Goal: Transaction & Acquisition: Purchase product/service

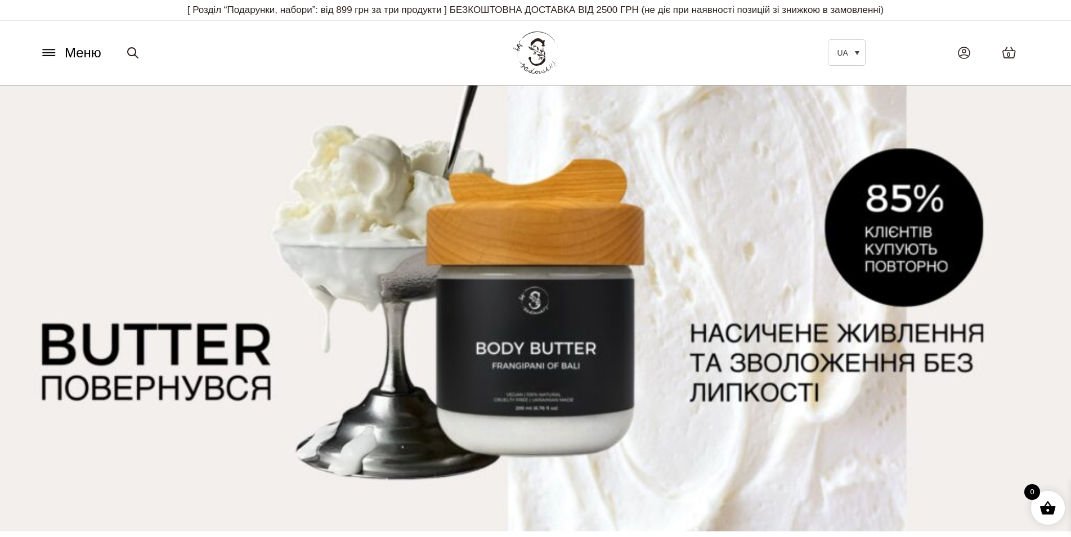
click at [54, 53] on icon at bounding box center [49, 53] width 18 height 12
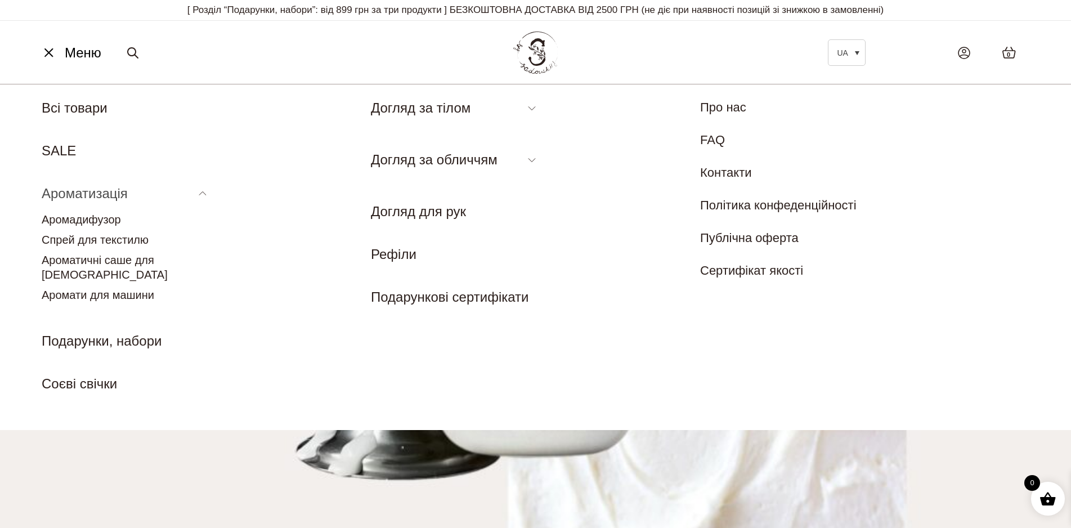
click at [69, 199] on link "Ароматизація" at bounding box center [85, 193] width 86 height 15
click at [87, 221] on link "Аромадифузор" at bounding box center [81, 219] width 79 height 12
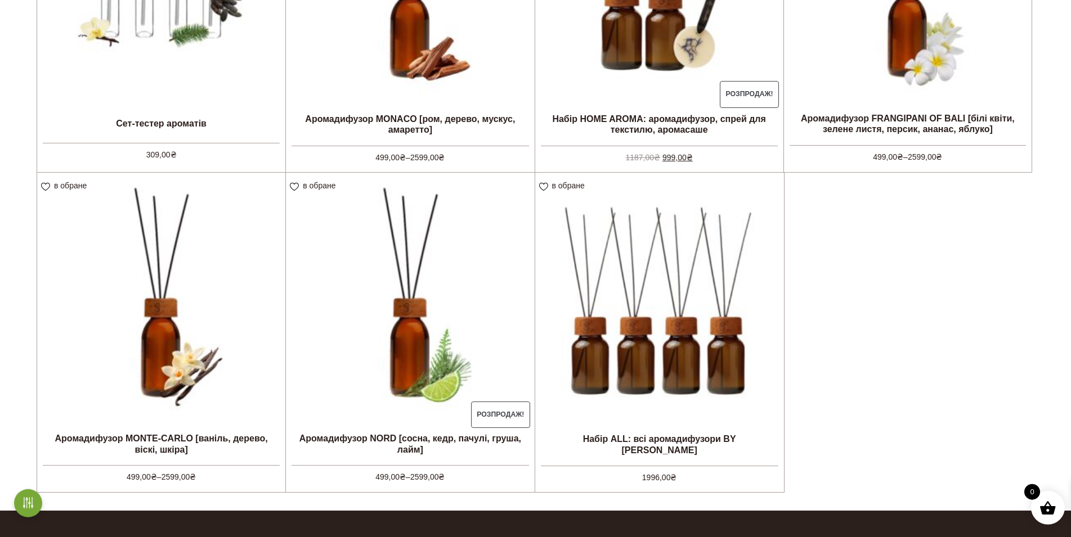
scroll to position [478, 0]
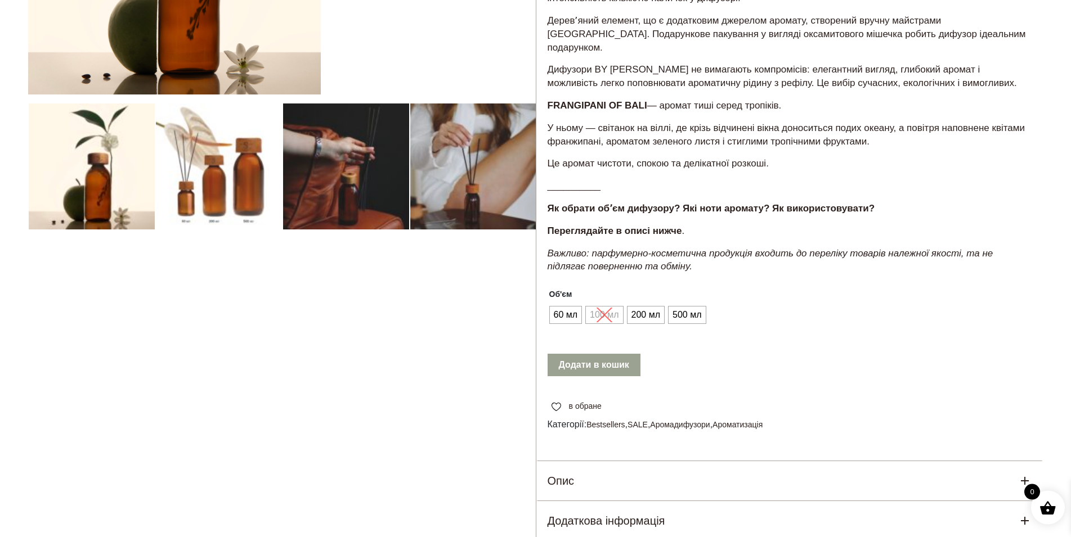
scroll to position [300, 0]
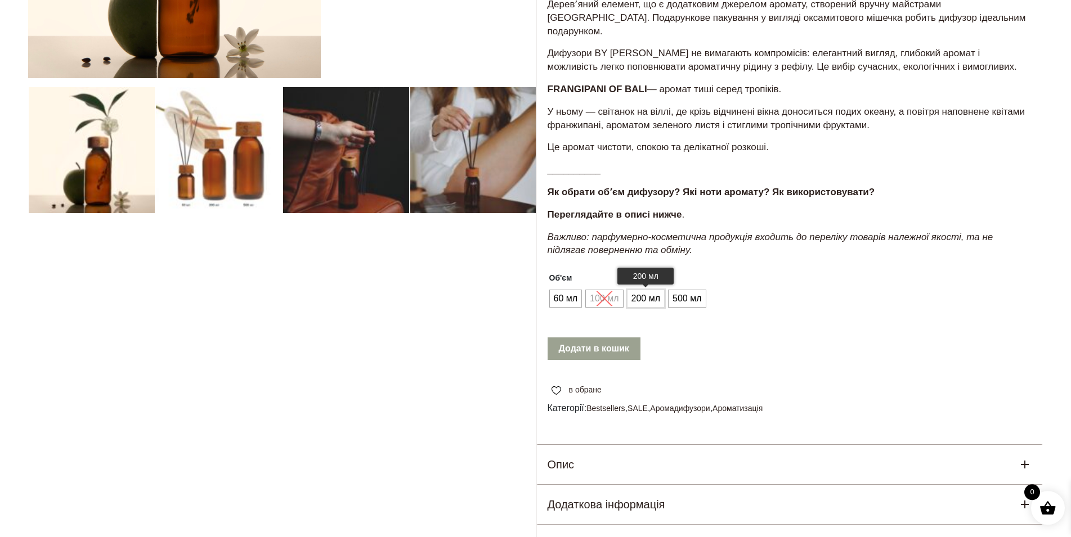
click at [647, 290] on span "200 мл" at bounding box center [646, 299] width 34 height 18
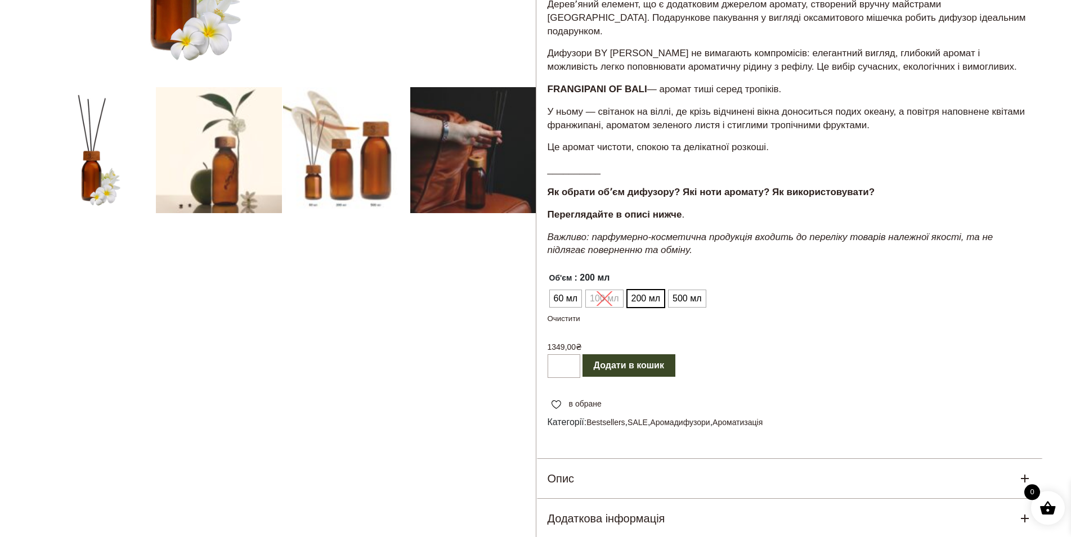
click at [616, 355] on button "Додати в кошик" at bounding box center [628, 366] width 93 height 23
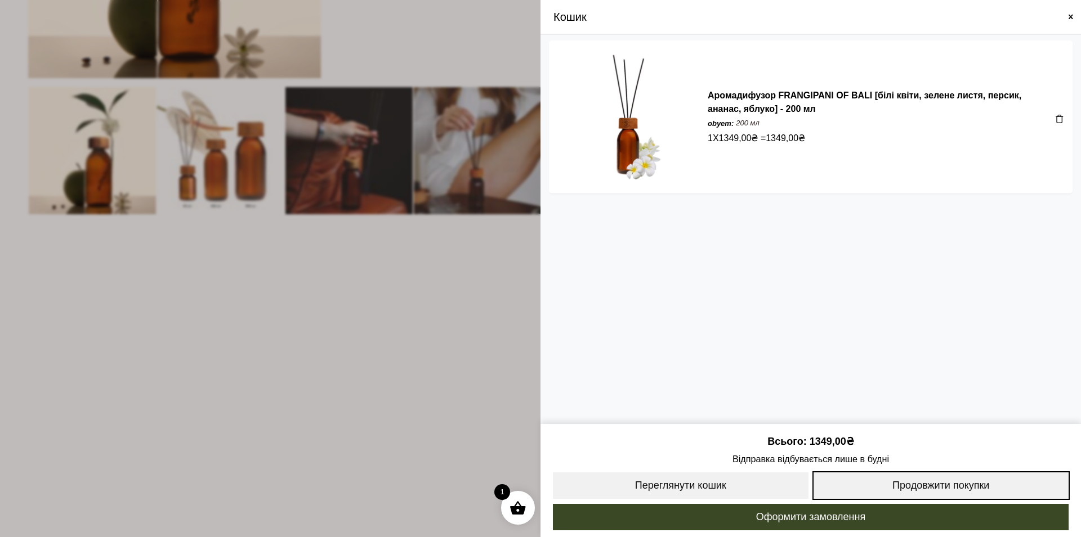
click at [943, 482] on link "Продовжити покупки" at bounding box center [941, 486] width 258 height 29
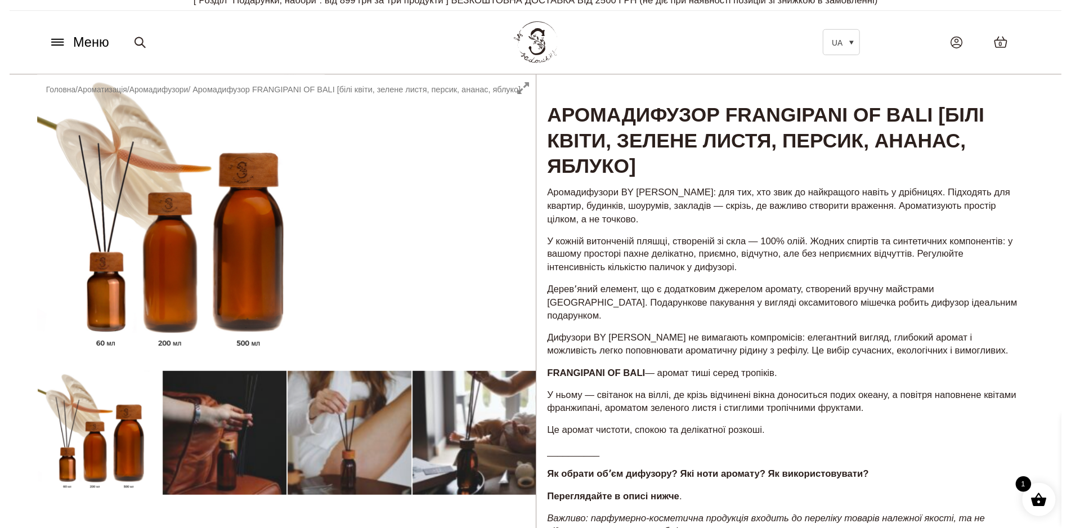
scroll to position [0, 0]
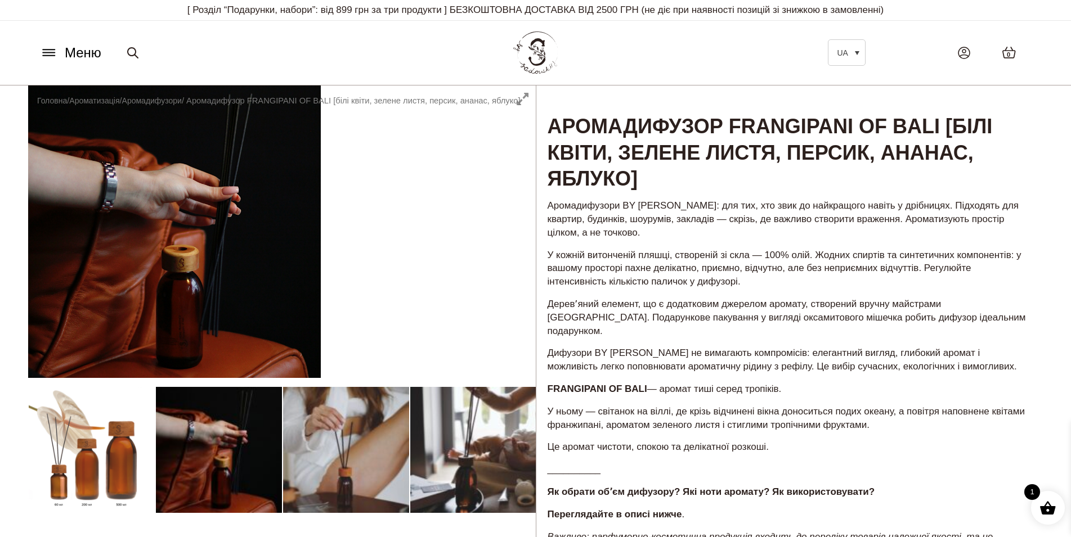
click at [61, 48] on button "Меню" at bounding box center [71, 52] width 68 height 21
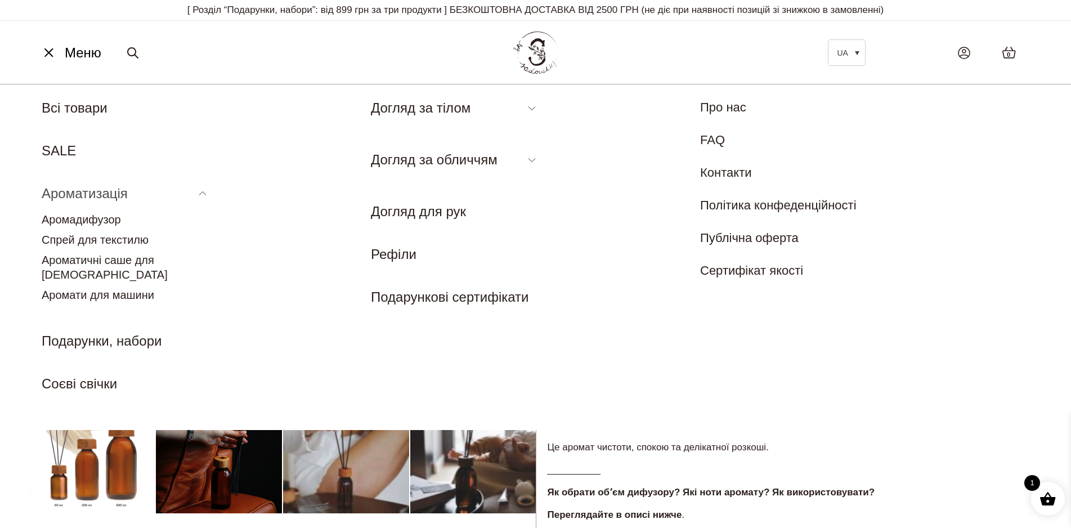
click at [71, 189] on link "Ароматизація" at bounding box center [85, 193] width 86 height 15
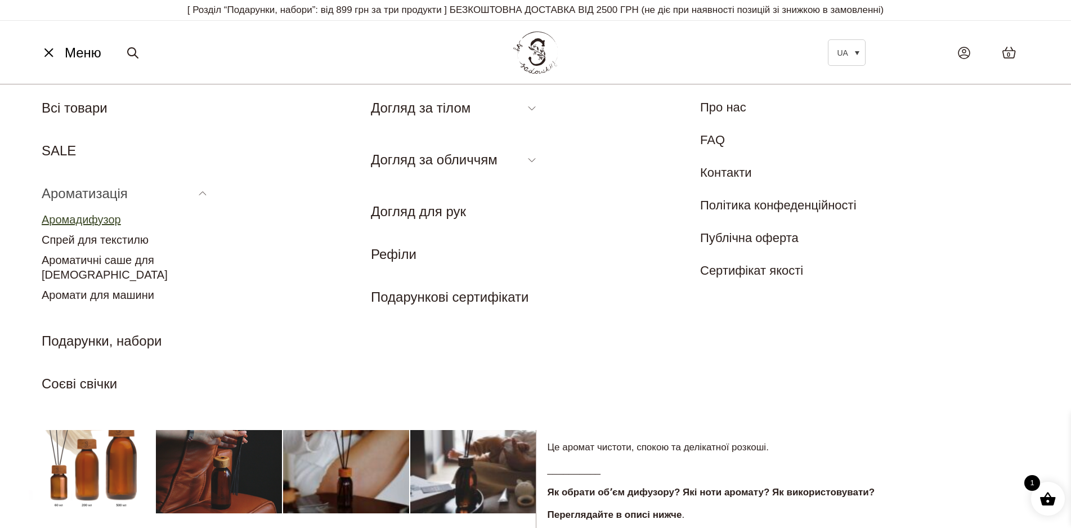
click at [104, 224] on link "Аромадифузор" at bounding box center [81, 219] width 79 height 12
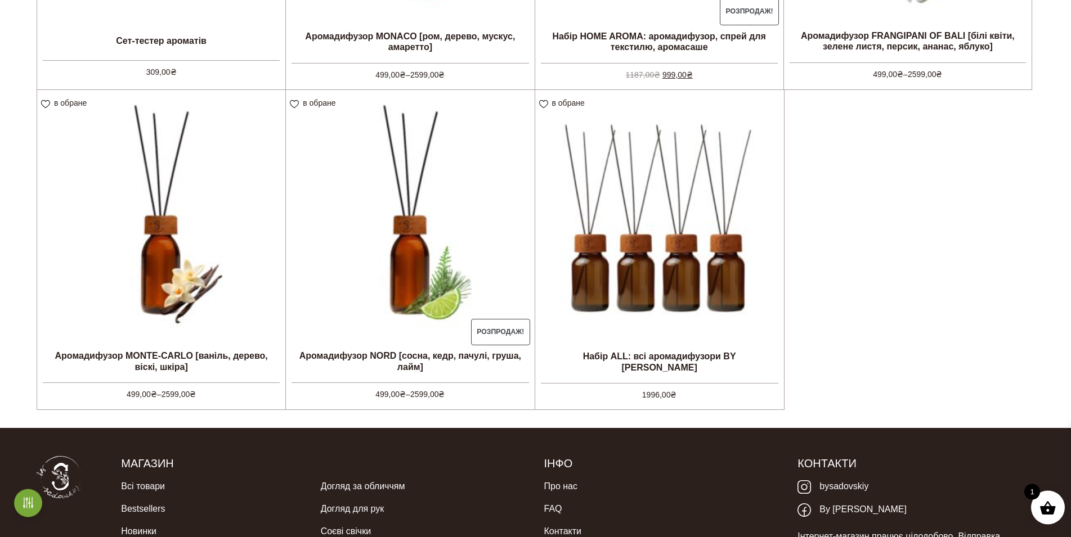
scroll to position [567, 0]
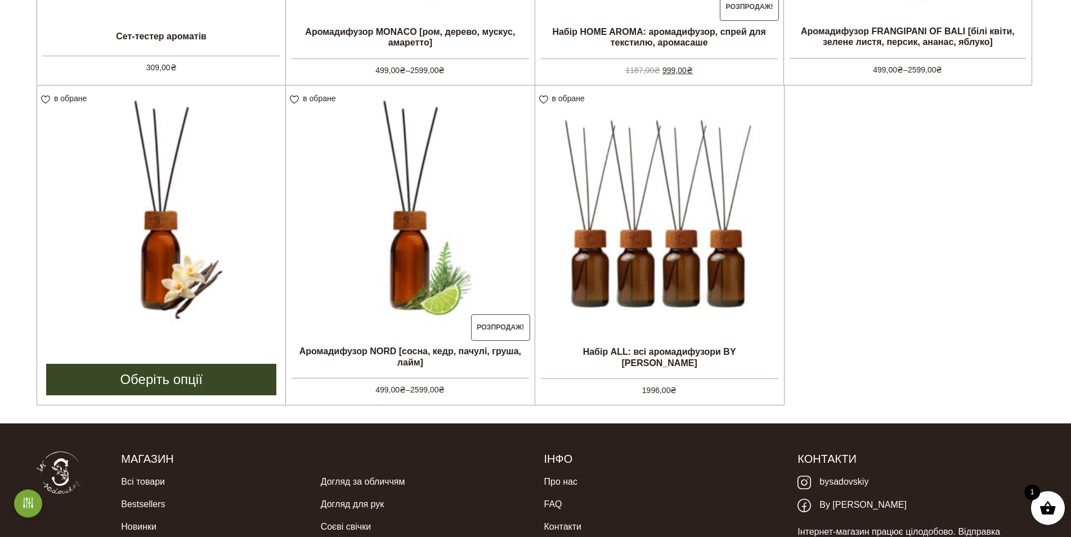
click at [153, 240] on img at bounding box center [161, 210] width 248 height 248
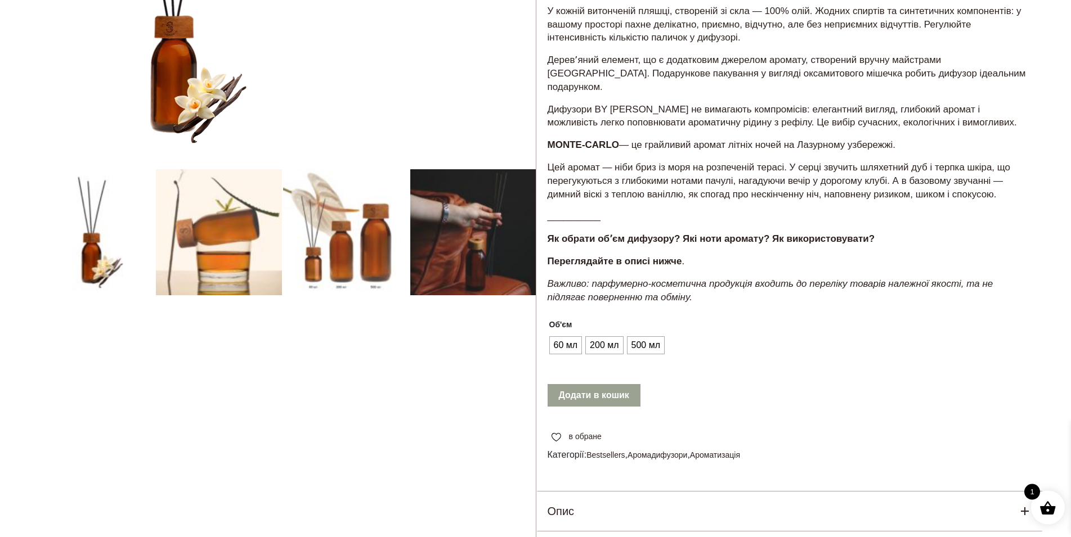
scroll to position [226, 0]
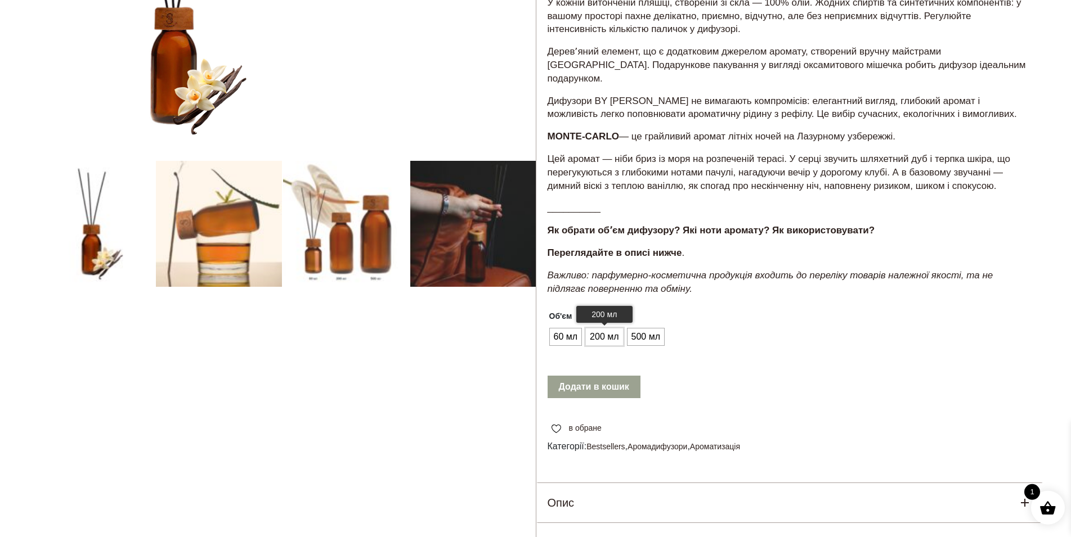
click at [600, 328] on span "200 мл" at bounding box center [604, 337] width 34 height 18
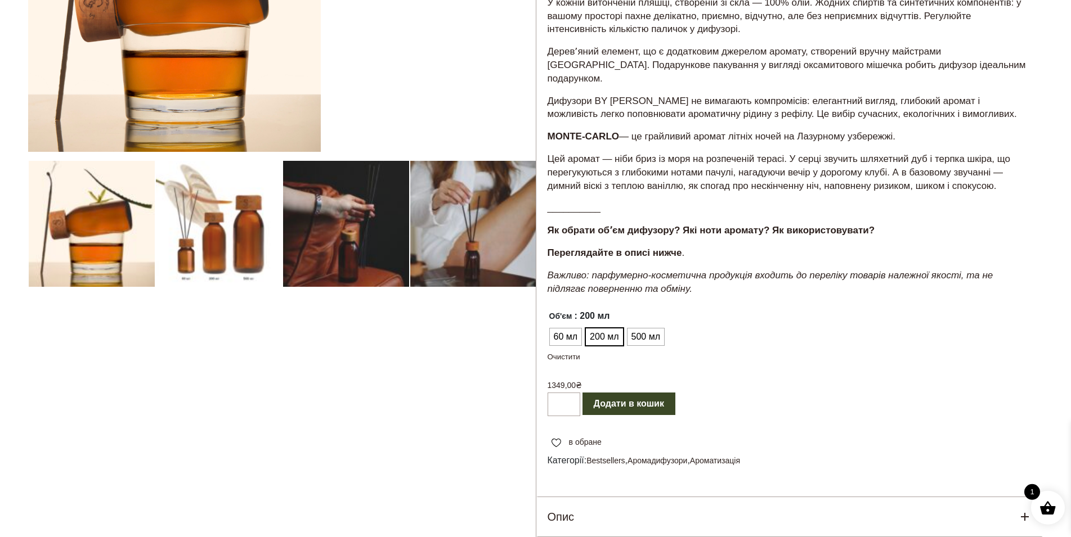
click at [626, 393] on button "Додати в кошик" at bounding box center [628, 404] width 93 height 23
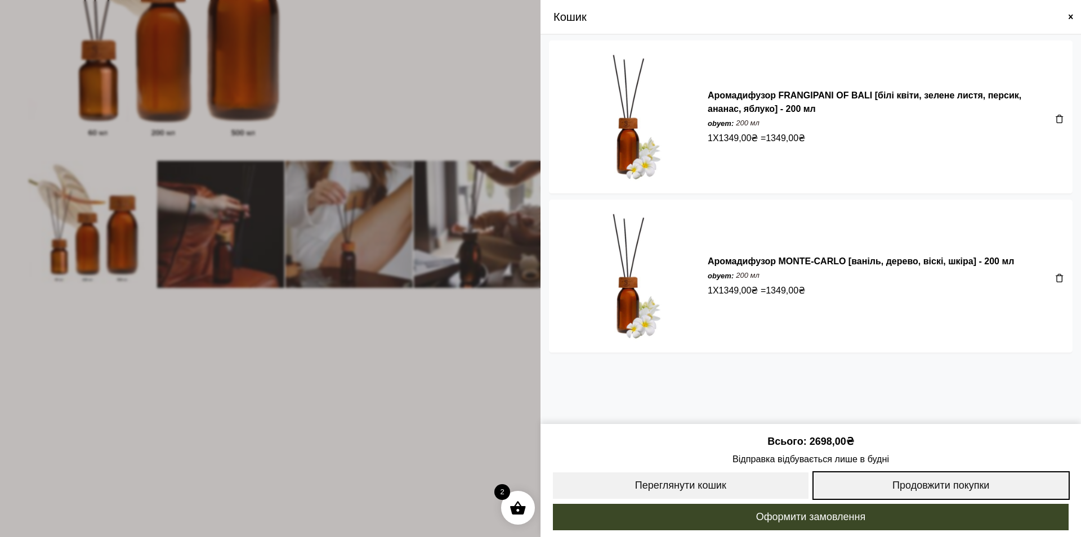
click at [886, 482] on link "Продовжити покупки" at bounding box center [941, 486] width 258 height 29
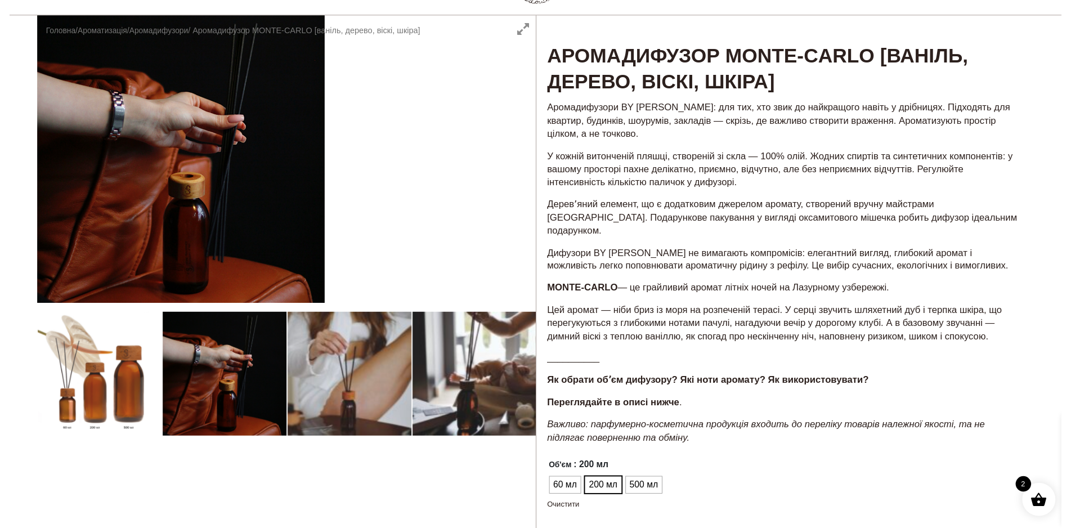
scroll to position [0, 0]
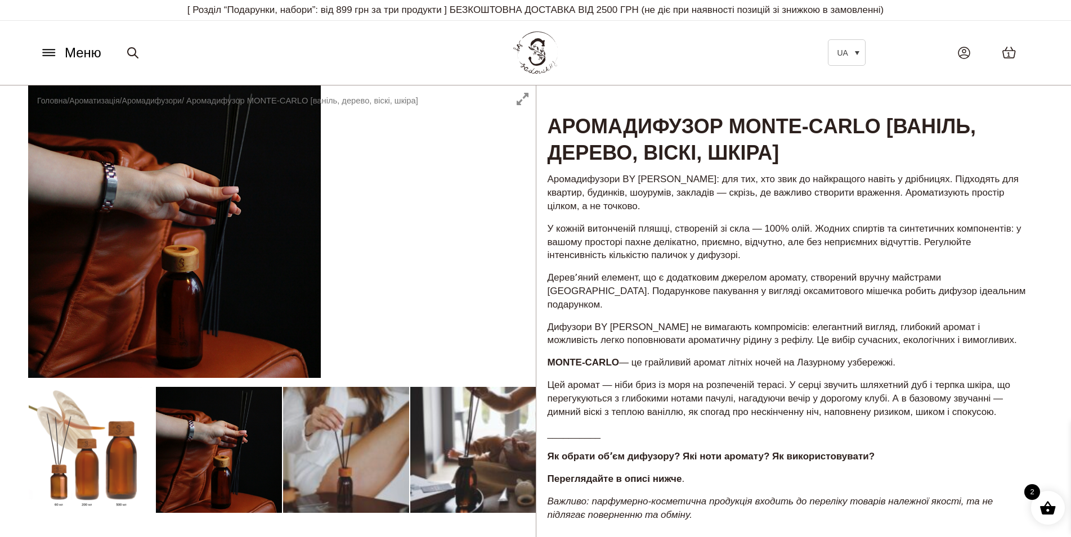
click at [53, 48] on icon at bounding box center [49, 53] width 18 height 12
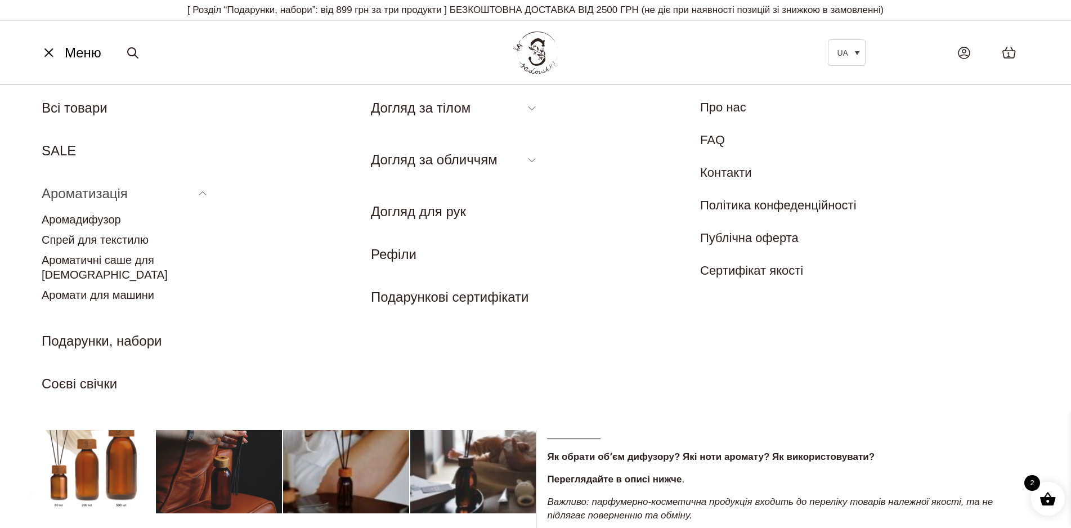
click at [88, 199] on link "Ароматизація" at bounding box center [85, 193] width 86 height 15
click at [109, 219] on link "Аромадифузор" at bounding box center [81, 219] width 79 height 12
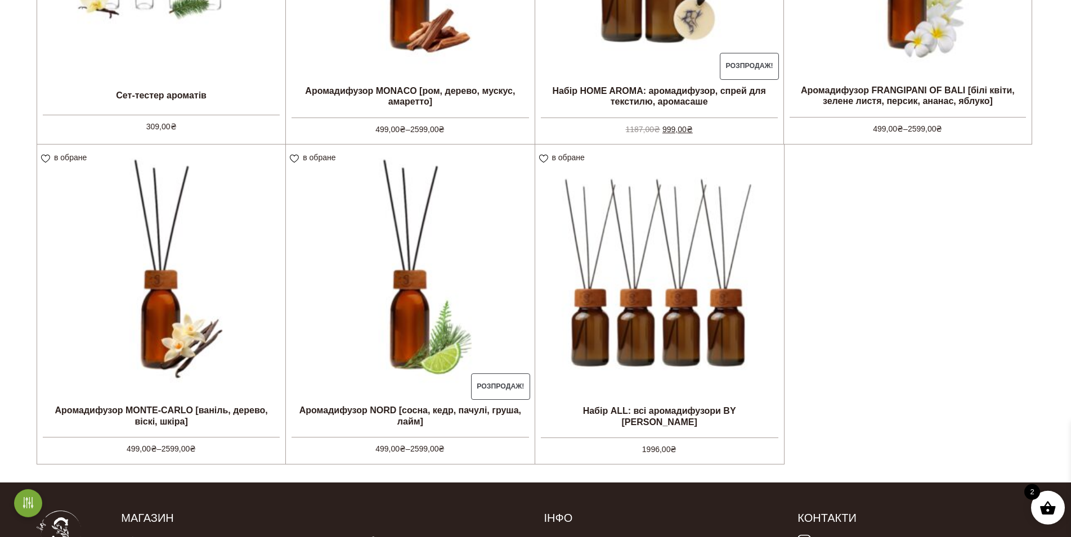
scroll to position [531, 0]
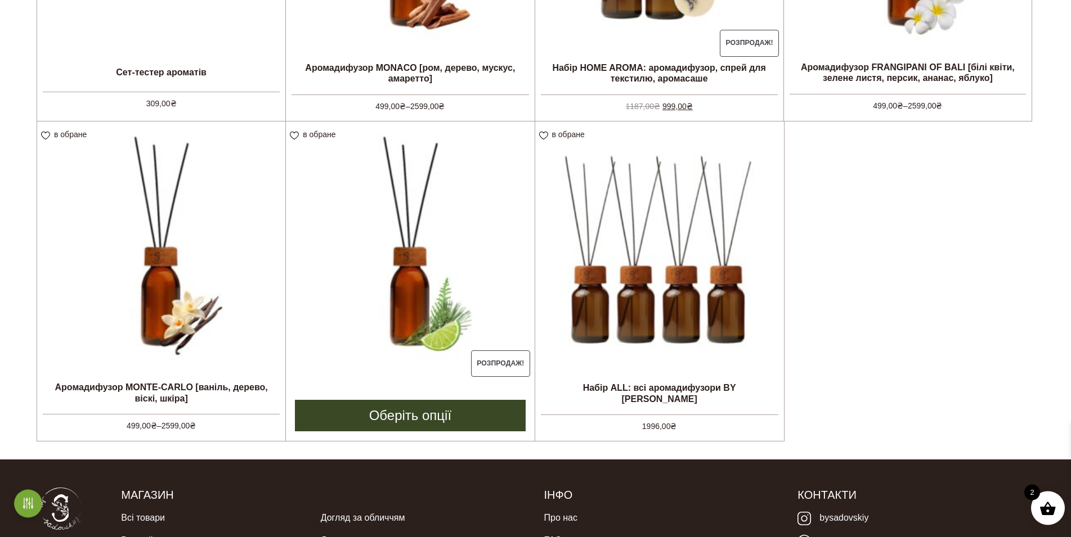
click at [422, 235] on img at bounding box center [410, 246] width 248 height 248
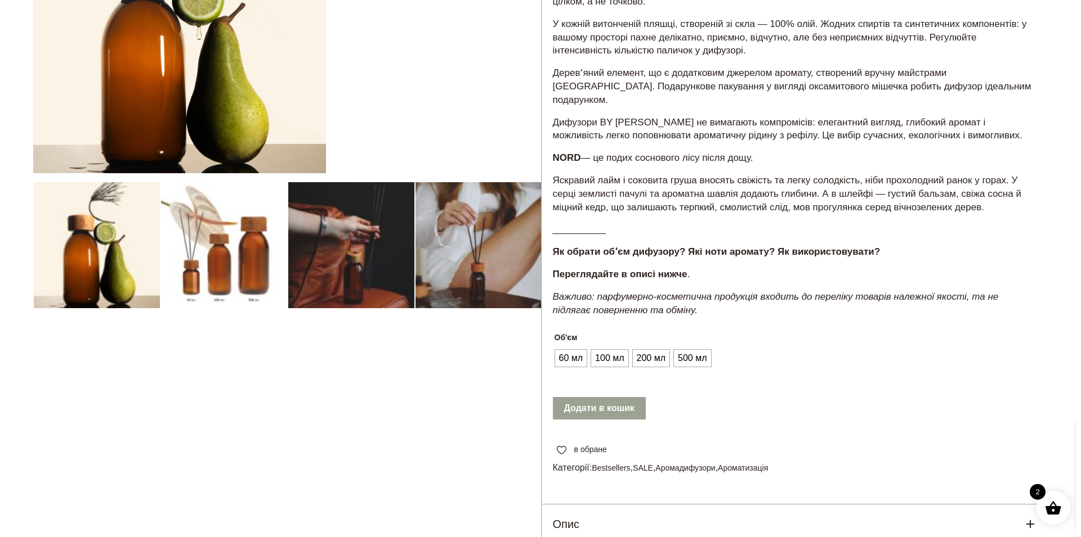
scroll to position [210, 0]
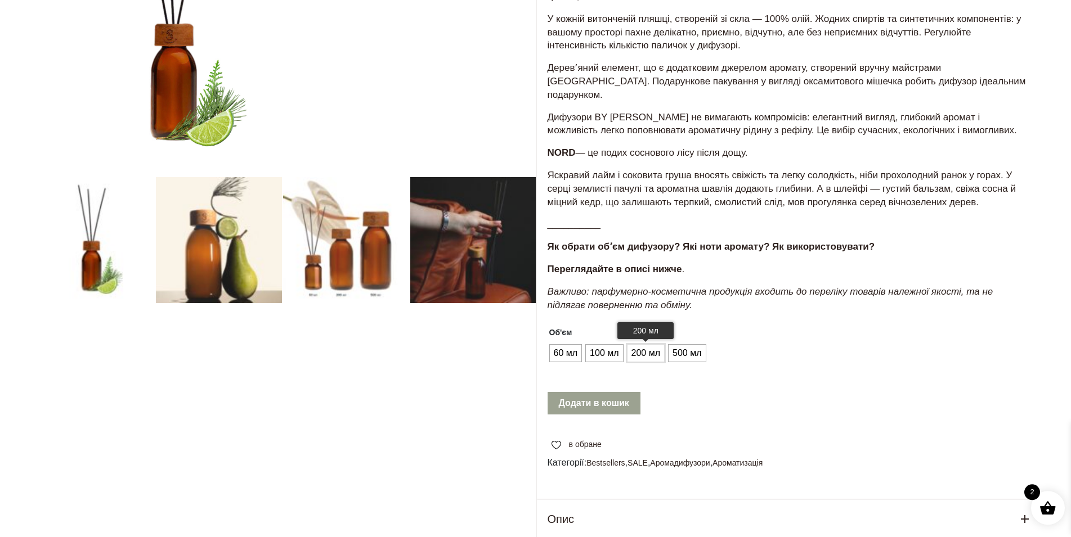
click at [643, 344] on span "200 мл" at bounding box center [646, 353] width 34 height 18
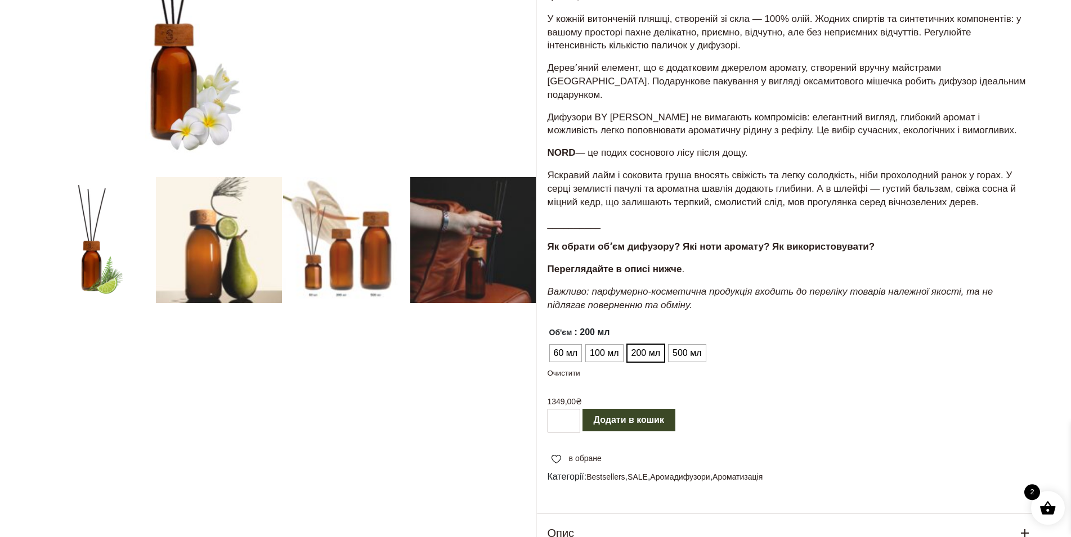
click at [615, 409] on button "Додати в кошик" at bounding box center [628, 420] width 93 height 23
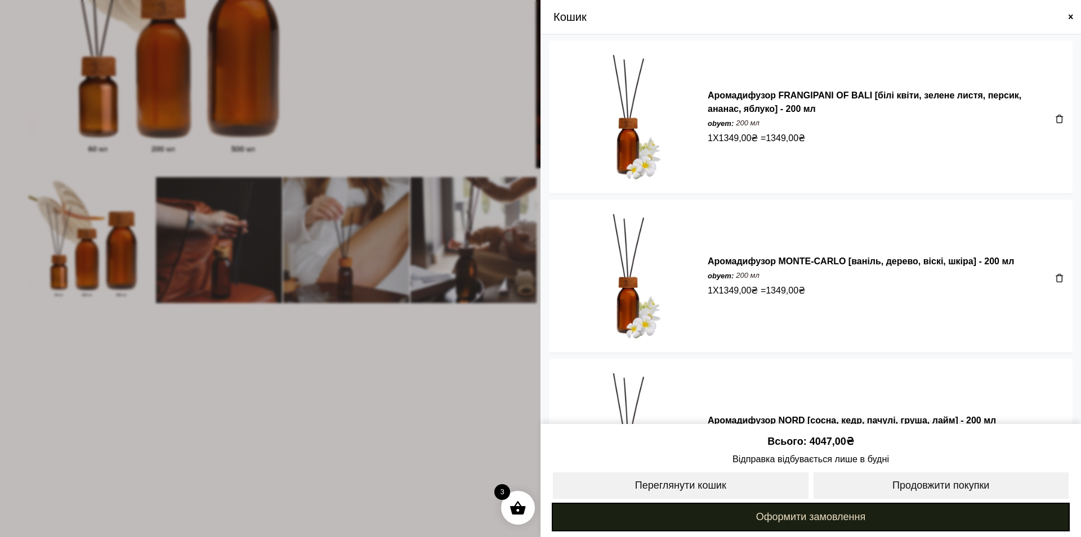
click at [780, 518] on link "Оформити замовлення" at bounding box center [811, 517] width 518 height 29
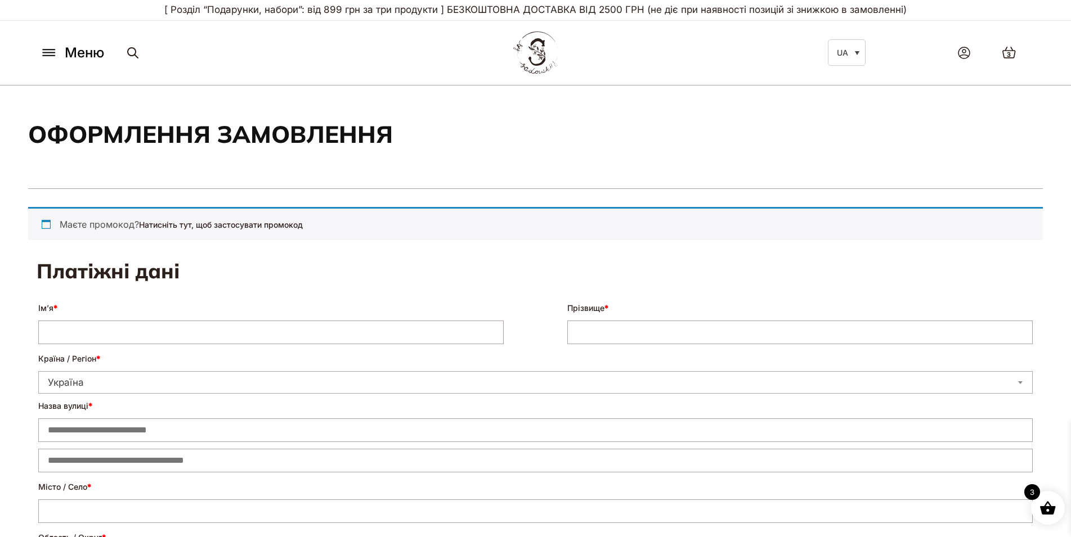
select select "****"
click at [88, 330] on input "Ім’я *" at bounding box center [270, 333] width 465 height 24
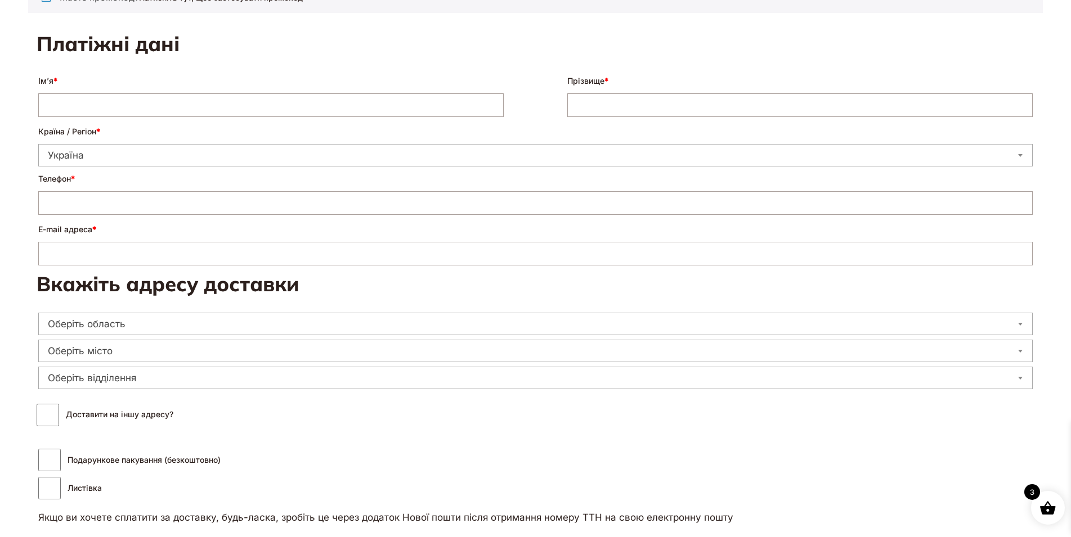
scroll to position [226, 0]
type input "*"
click at [172, 98] on input "*" at bounding box center [270, 107] width 465 height 24
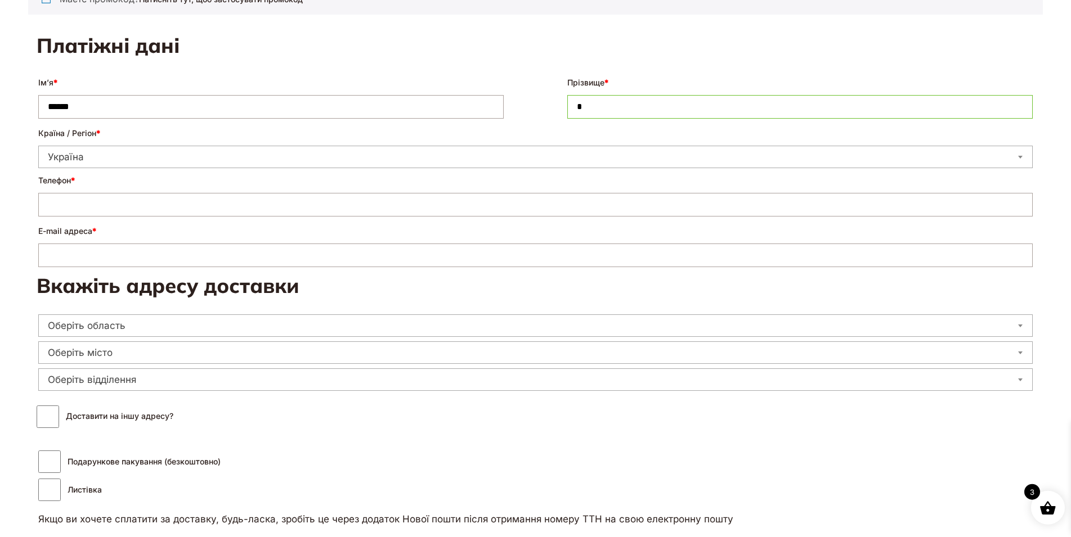
type input "******"
click at [624, 102] on input "*" at bounding box center [799, 107] width 465 height 24
type input "****"
click at [66, 202] on input "Телефон *" at bounding box center [535, 205] width 994 height 24
type input "**********"
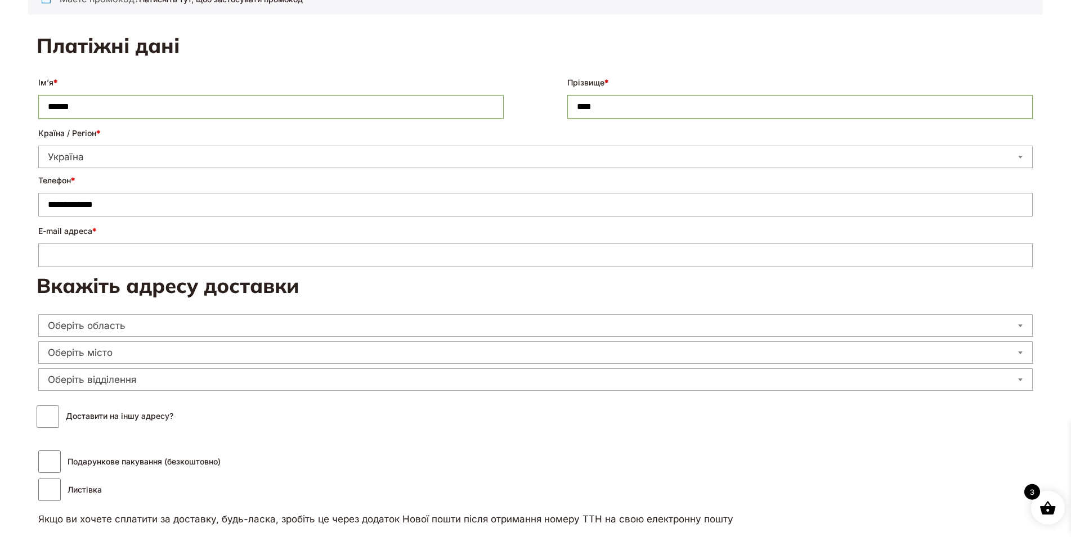
click at [52, 254] on input "E-mail адреса *" at bounding box center [535, 256] width 994 height 24
type input "**********"
click at [143, 322] on span "Оберіть область" at bounding box center [535, 326] width 993 height 16
type input "*"
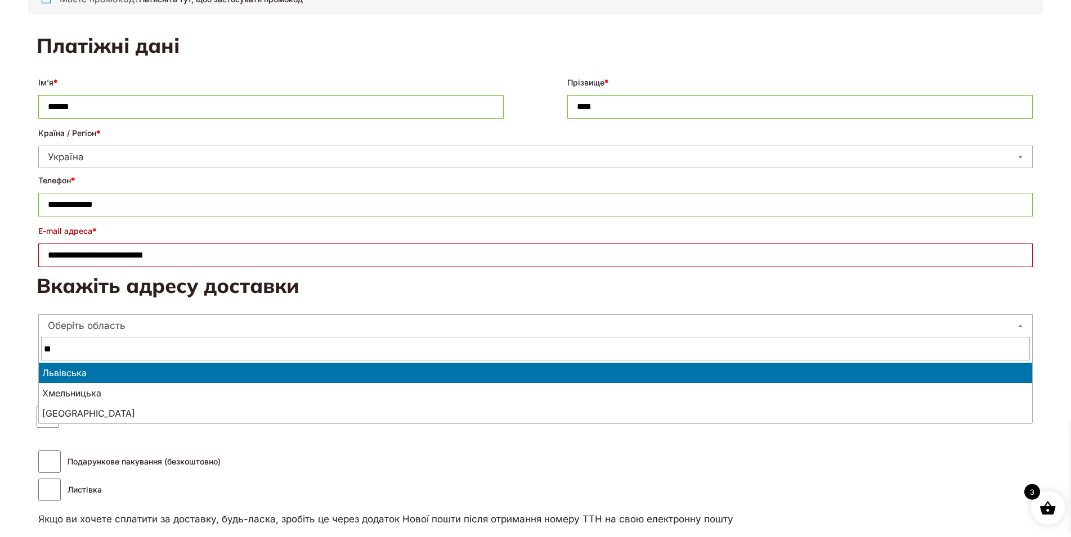
scroll to position [0, 0]
type input "**"
select select "**********"
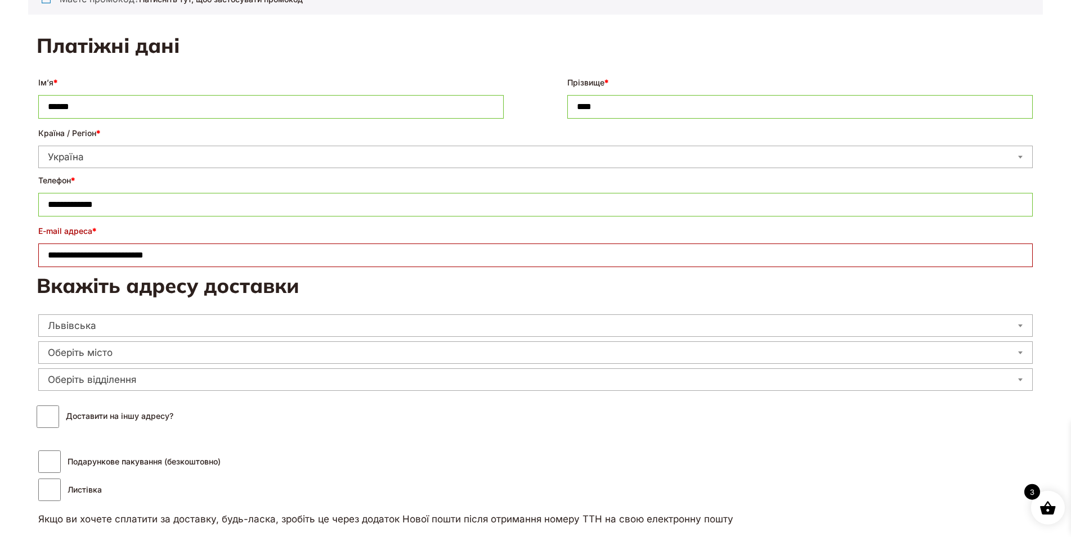
click at [105, 349] on span "Оберіть місто" at bounding box center [535, 353] width 993 height 16
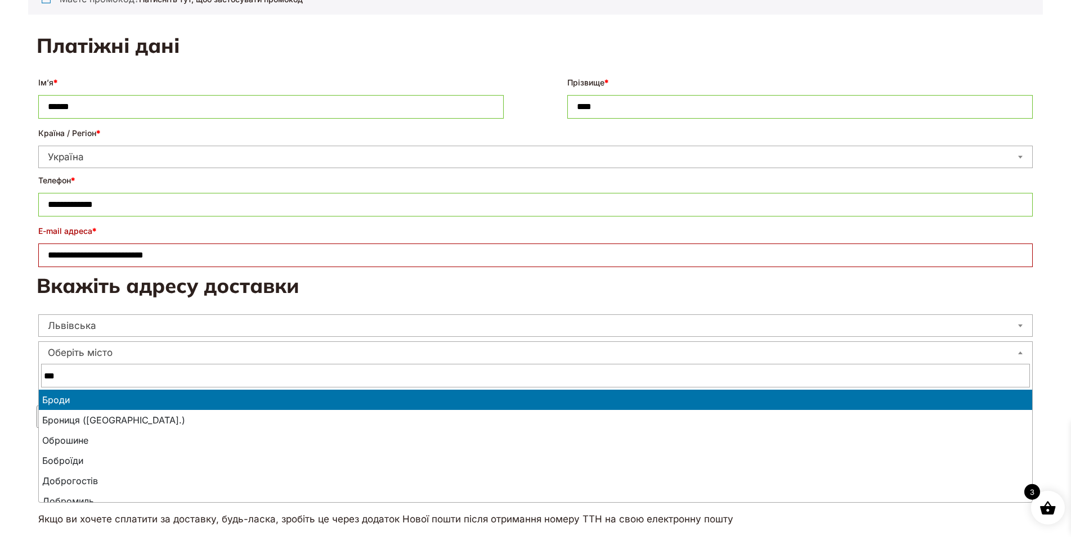
type input "***"
select select "**********"
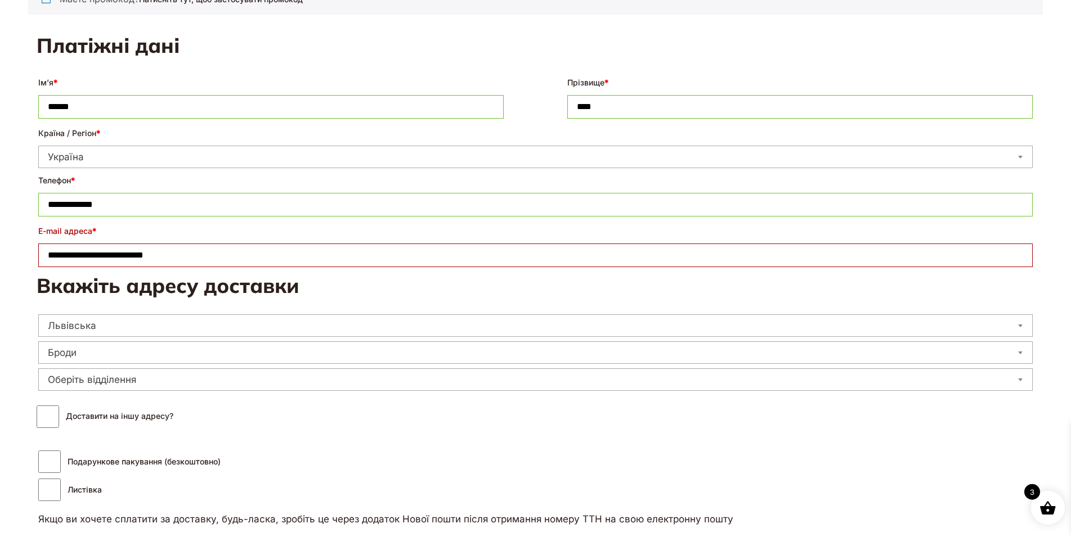
click at [162, 255] on input "**********" at bounding box center [535, 256] width 994 height 24
type input "**********"
click at [101, 378] on span "Оберіть відділення" at bounding box center [535, 380] width 993 height 16
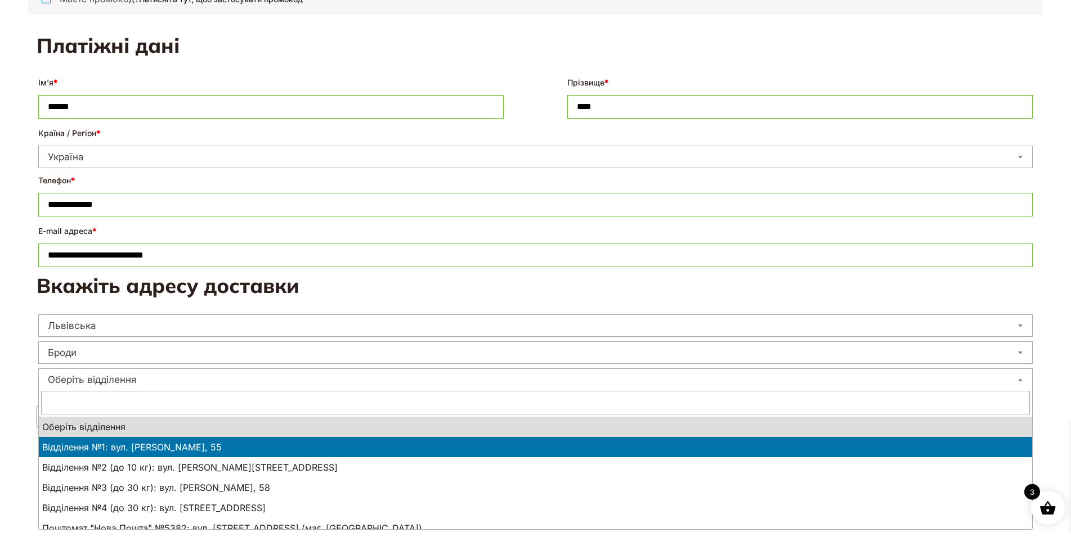
select select "**********"
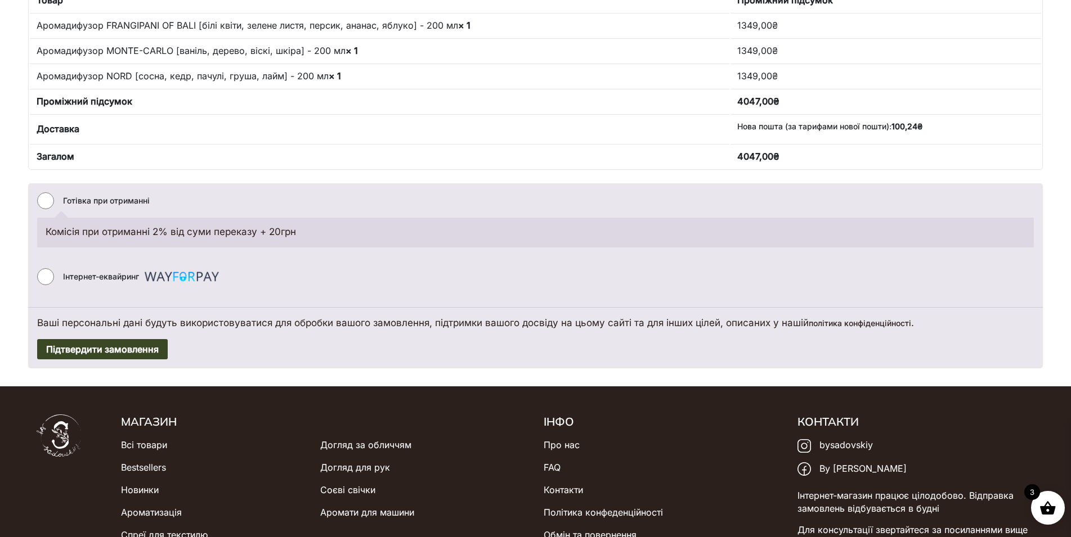
scroll to position [822, 0]
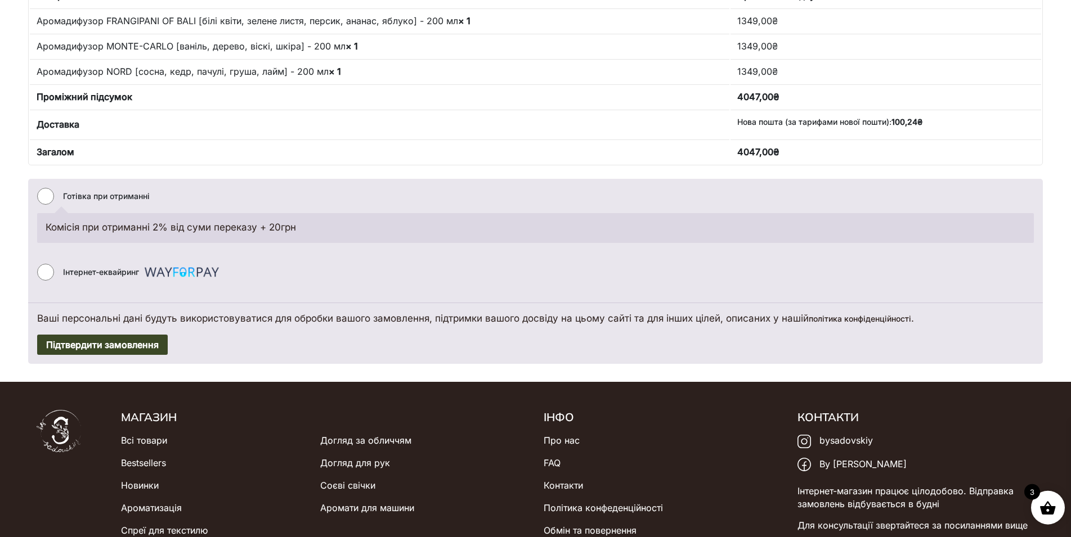
click at [111, 345] on button "Підтвердити замовлення" at bounding box center [102, 345] width 131 height 20
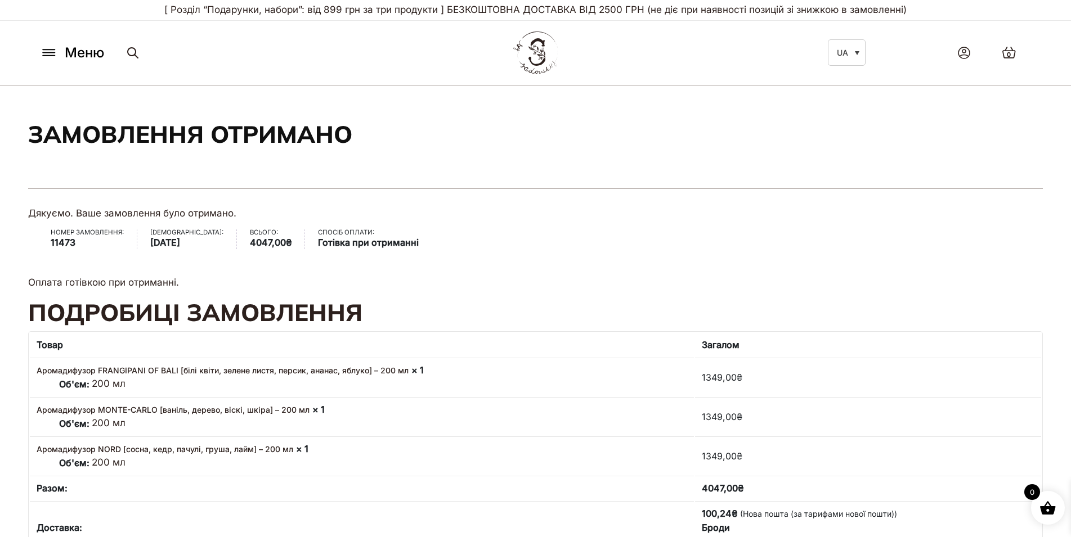
click at [50, 59] on icon at bounding box center [49, 53] width 18 height 12
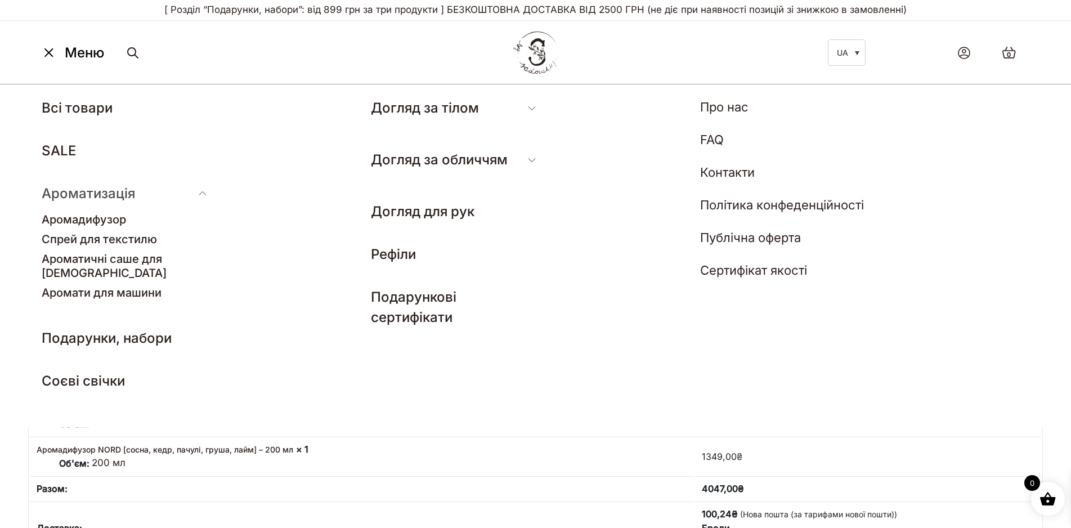
click at [73, 200] on link "Ароматизація" at bounding box center [88, 193] width 93 height 16
click at [79, 217] on link "Аромадифузор" at bounding box center [84, 220] width 84 height 14
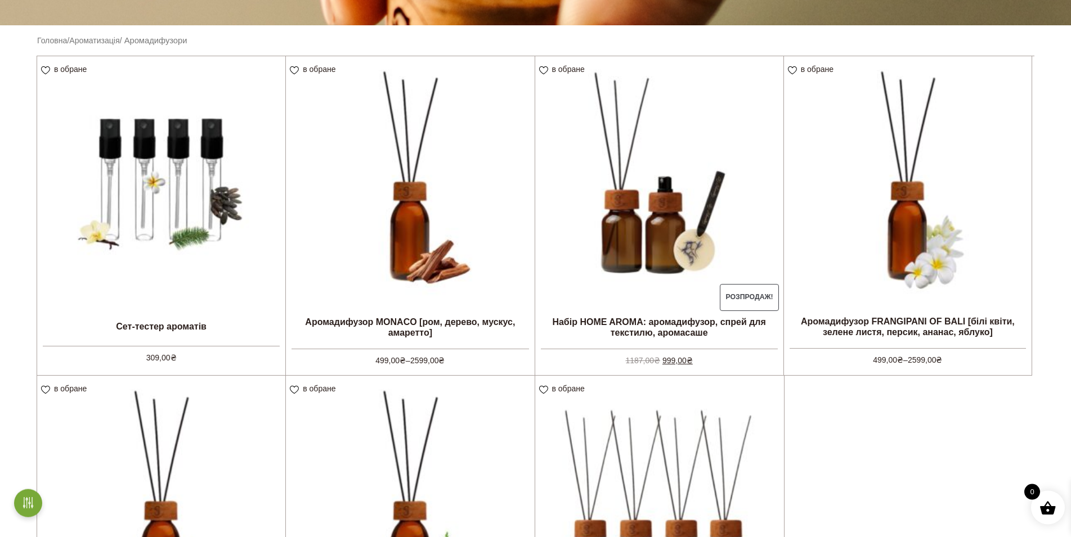
scroll to position [287, 0]
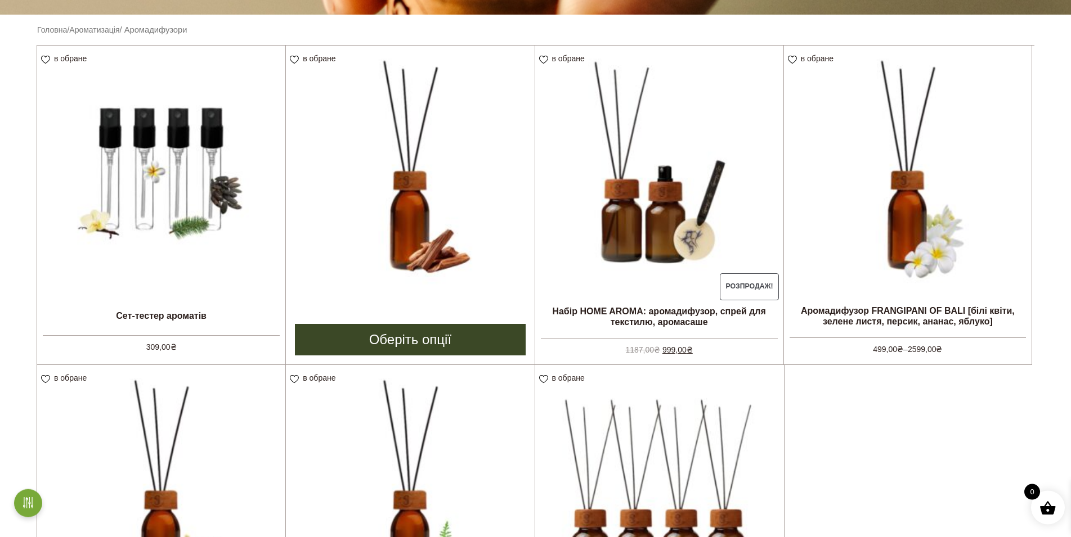
click at [431, 186] on img at bounding box center [410, 170] width 248 height 248
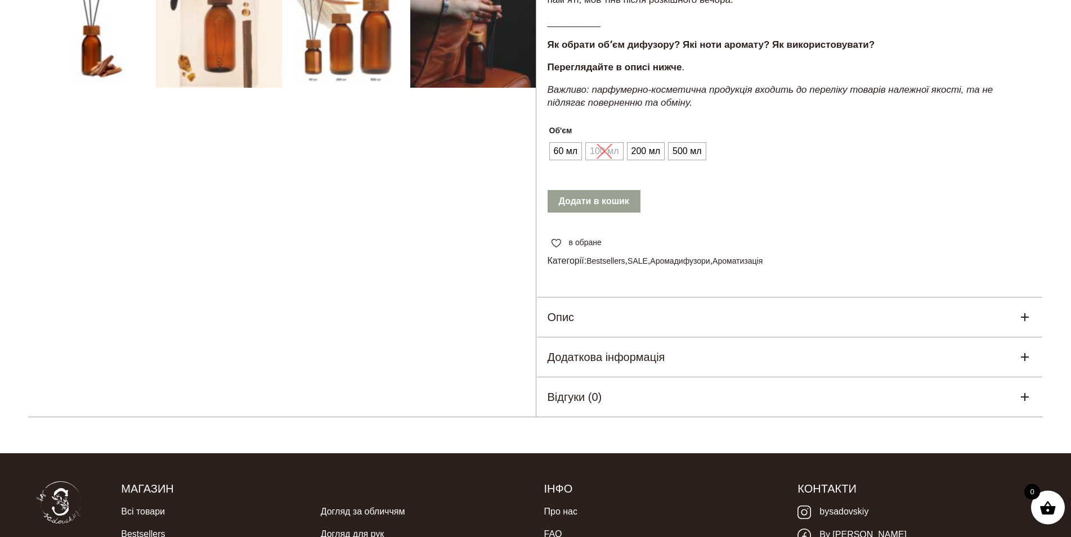
scroll to position [429, 0]
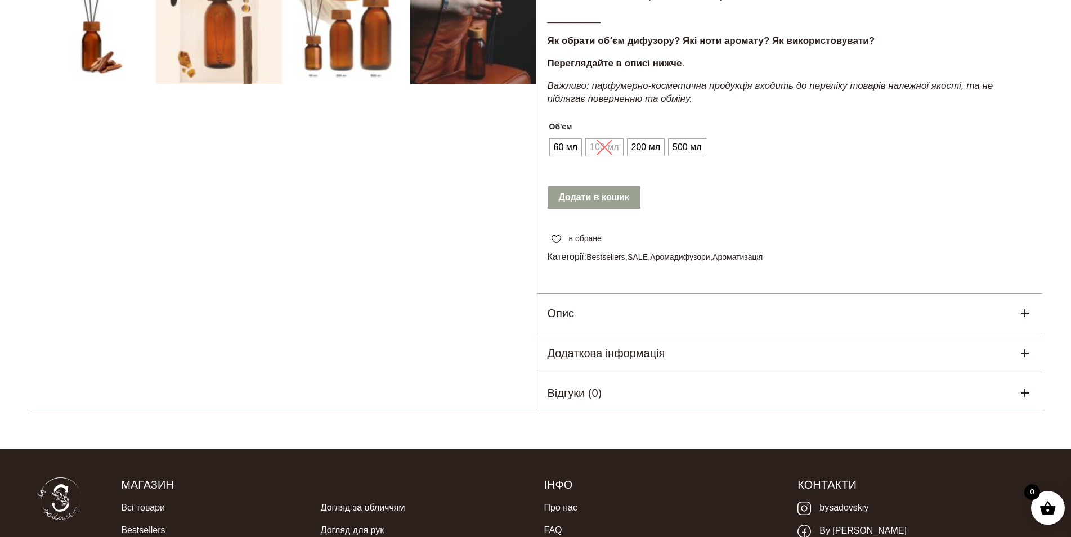
click at [770, 294] on div "Опис" at bounding box center [789, 313] width 507 height 39
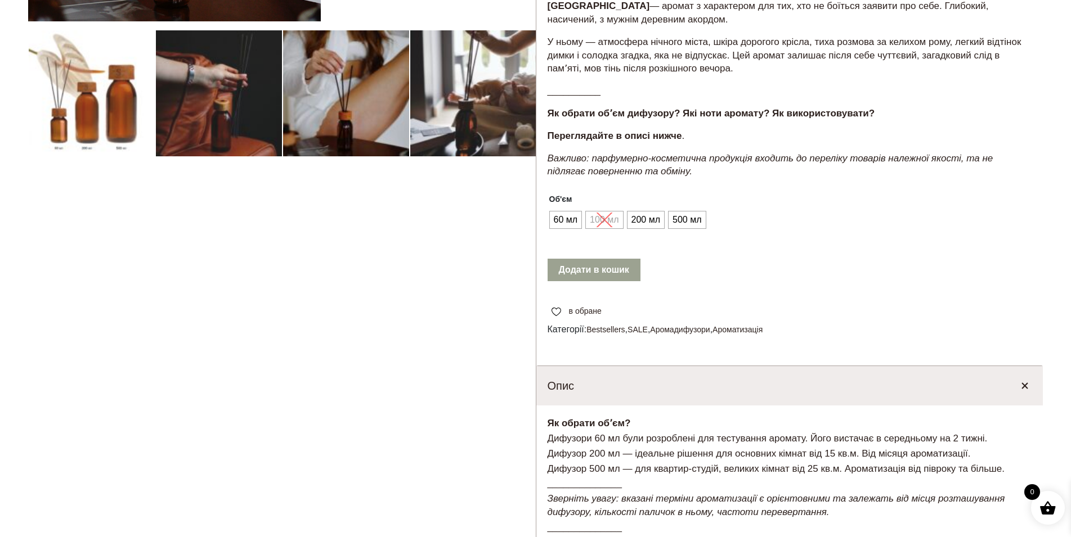
scroll to position [0, 0]
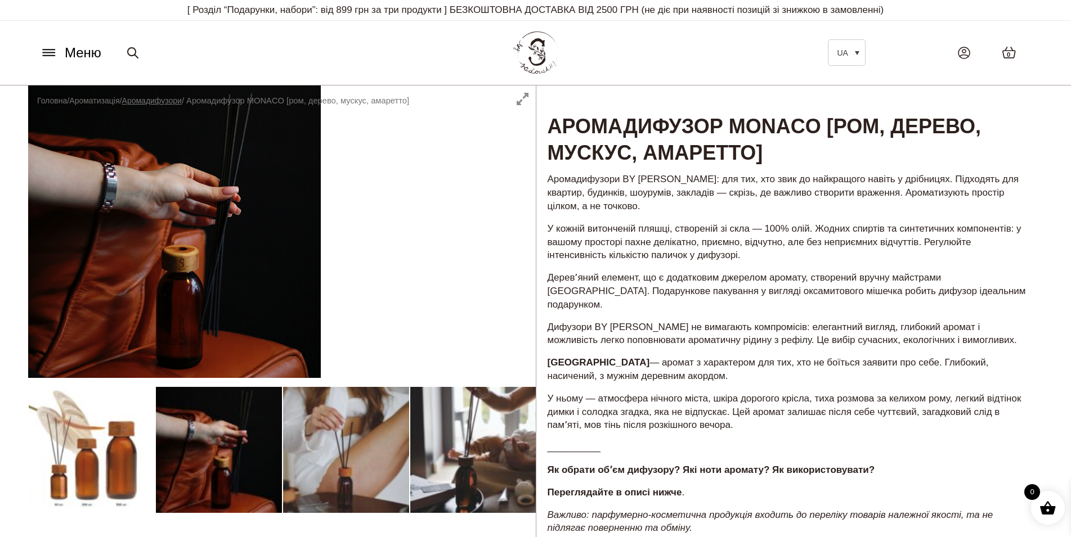
click at [168, 101] on link "Аромадифузори" at bounding box center [152, 100] width 60 height 9
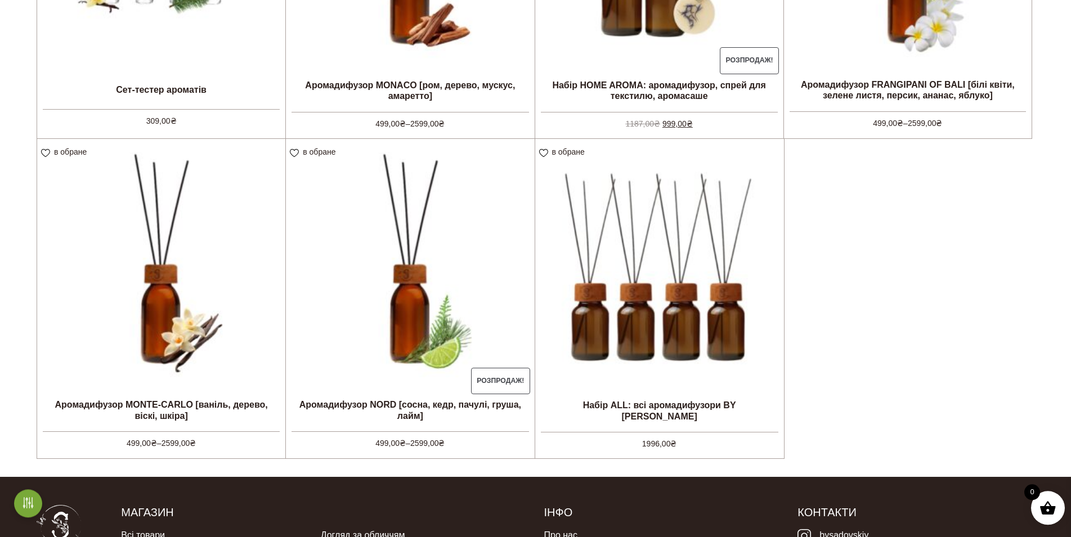
scroll to position [518, 0]
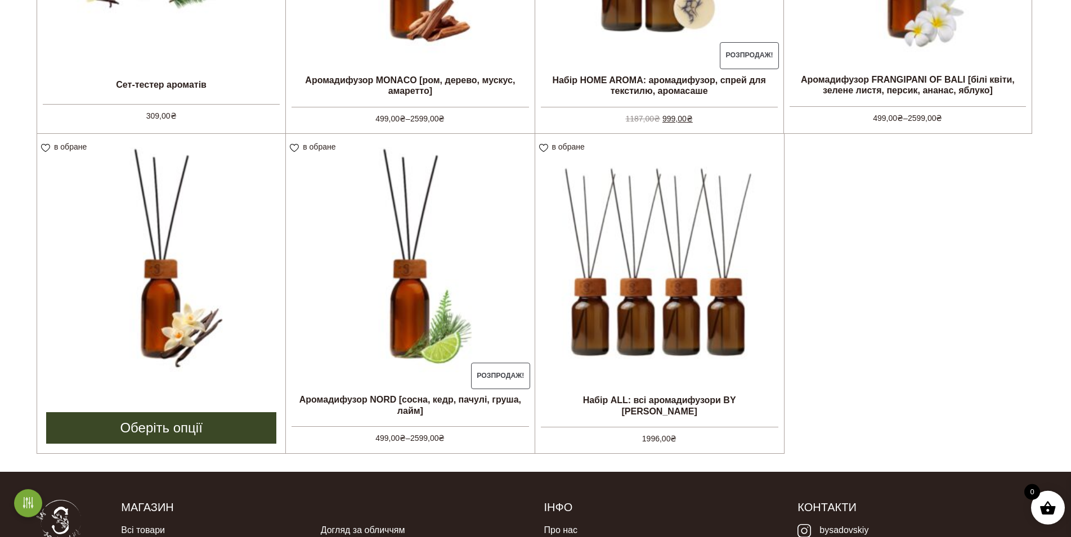
click at [200, 292] on img at bounding box center [161, 258] width 248 height 248
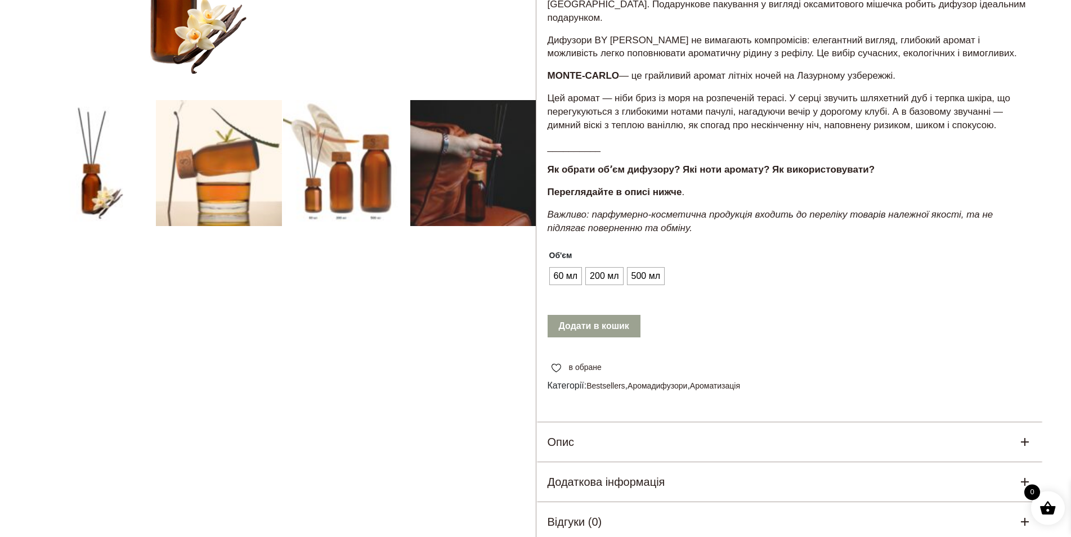
scroll to position [332, 0]
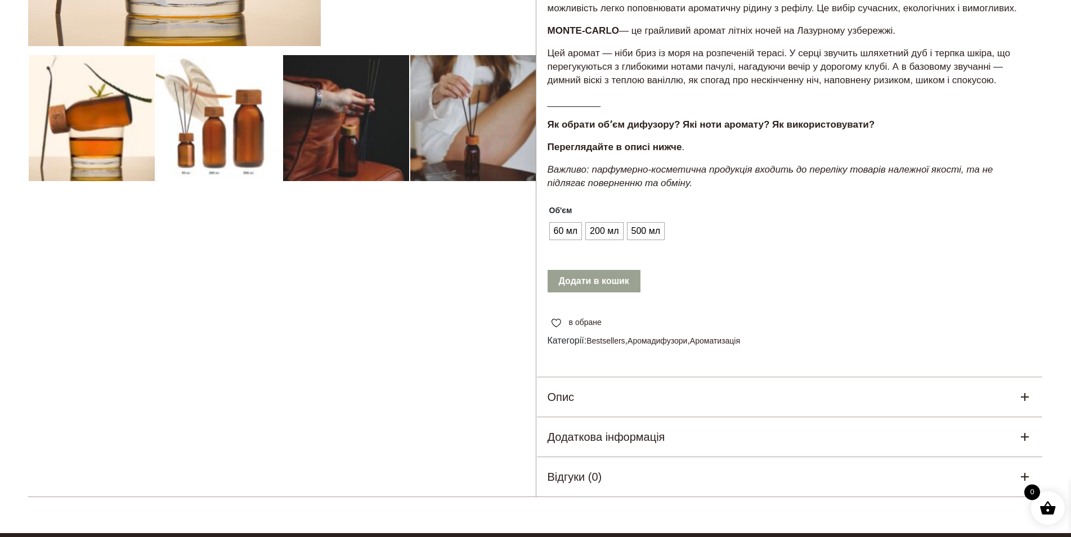
click at [577, 381] on div "Опис" at bounding box center [789, 397] width 507 height 39
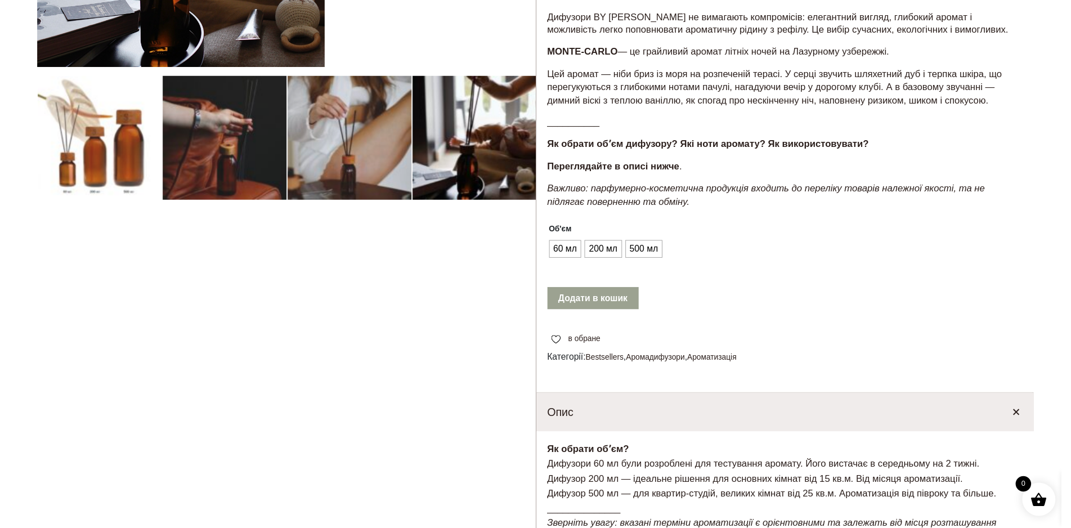
scroll to position [0, 0]
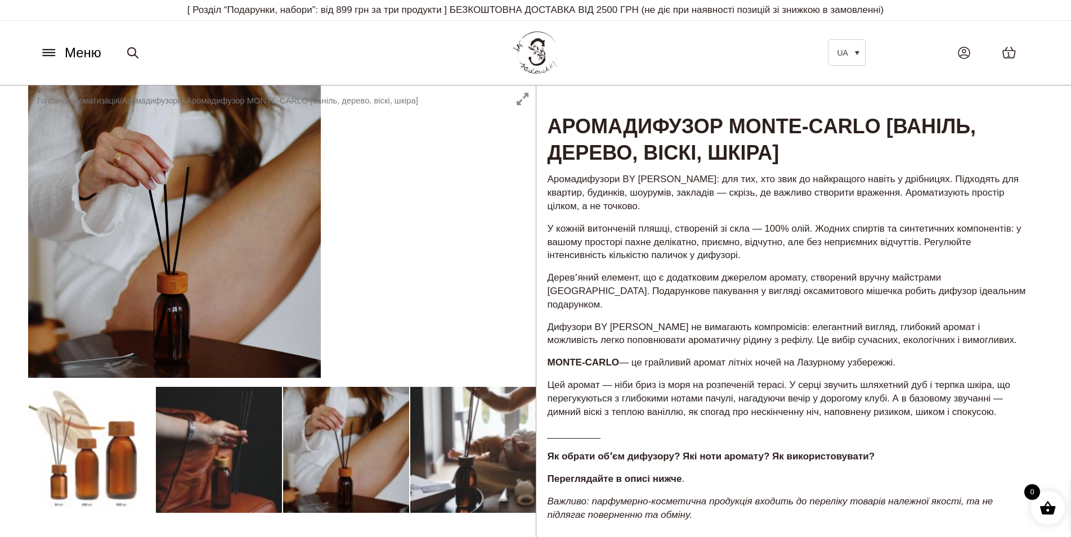
click at [46, 51] on icon at bounding box center [49, 53] width 18 height 12
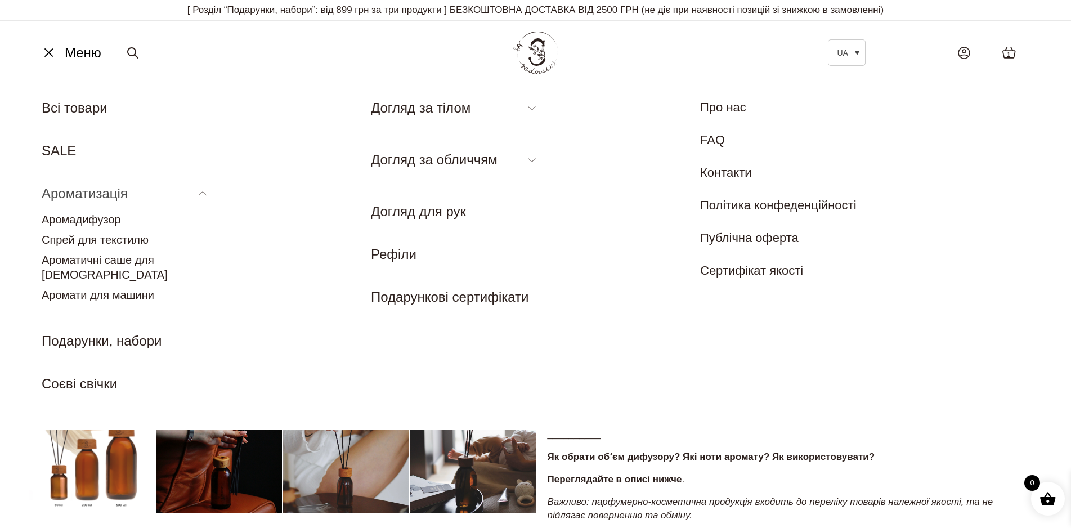
click at [109, 192] on link "Ароматизація" at bounding box center [85, 193] width 86 height 15
click at [107, 222] on link "Аромадифузор" at bounding box center [81, 219] width 79 height 12
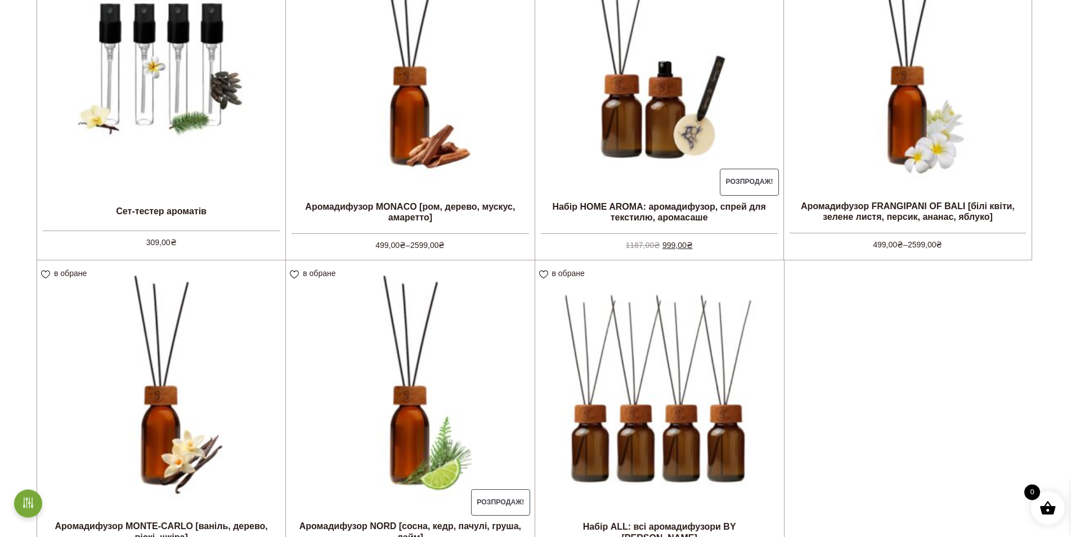
scroll to position [400, 0]
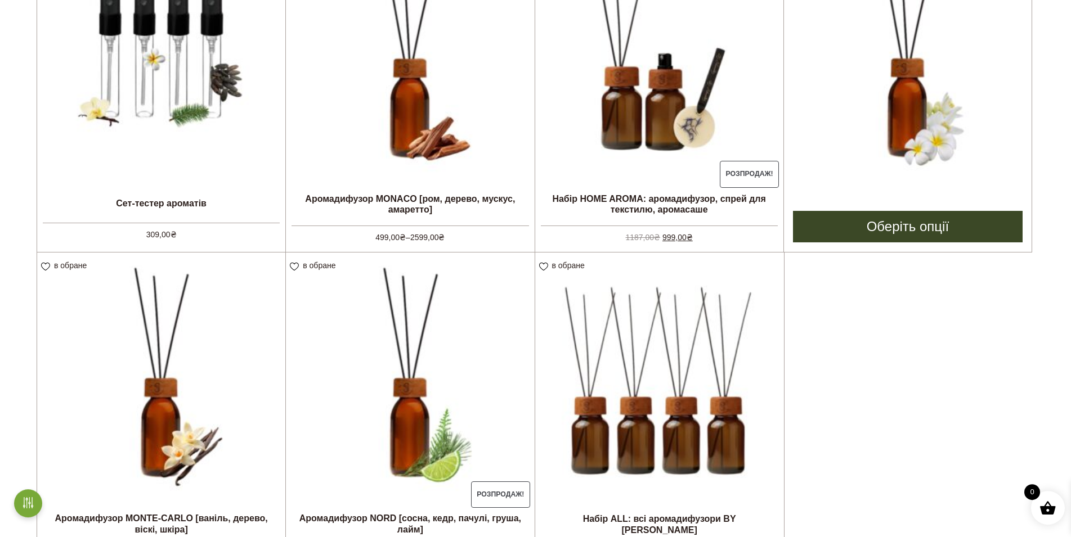
click at [930, 92] on img at bounding box center [908, 57] width 248 height 248
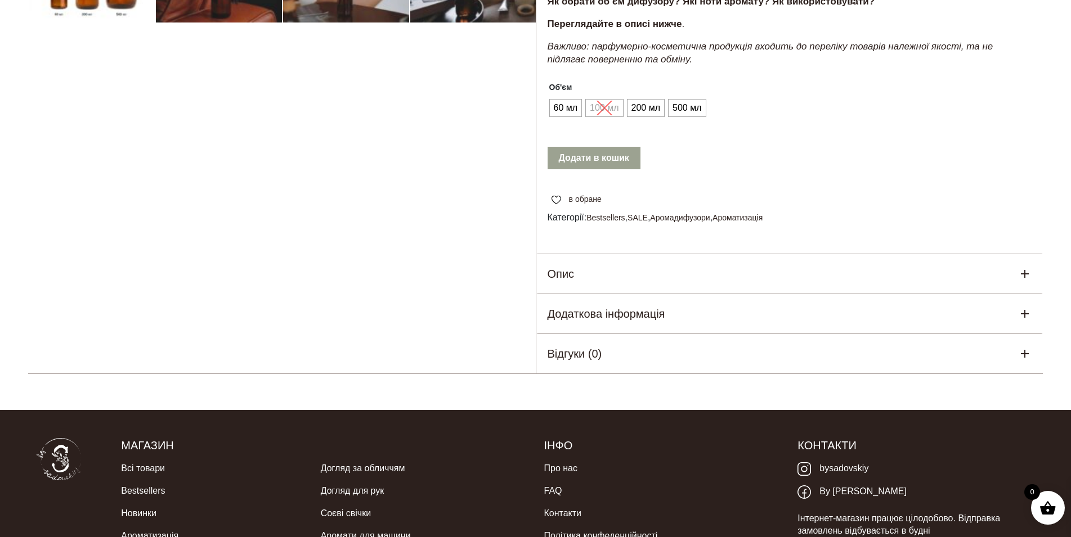
scroll to position [509, 0]
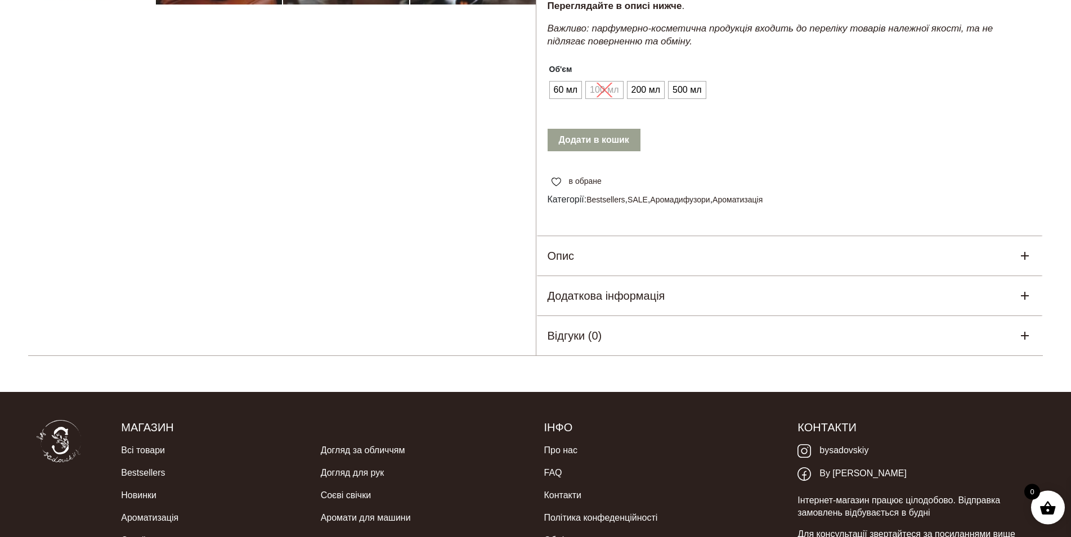
click at [593, 247] on div "Опис" at bounding box center [789, 255] width 507 height 39
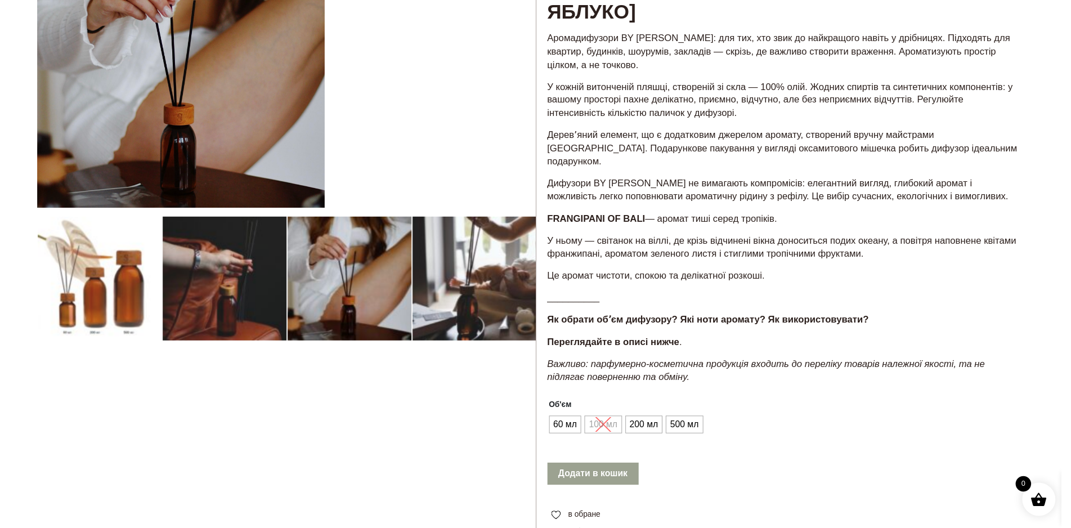
scroll to position [0, 0]
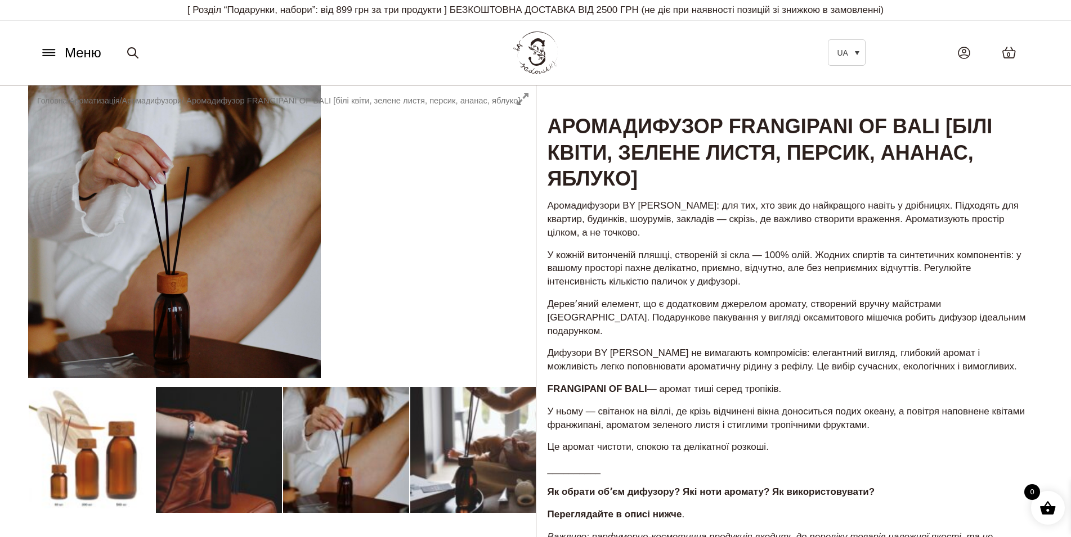
click at [60, 53] on button "Меню" at bounding box center [71, 52] width 68 height 21
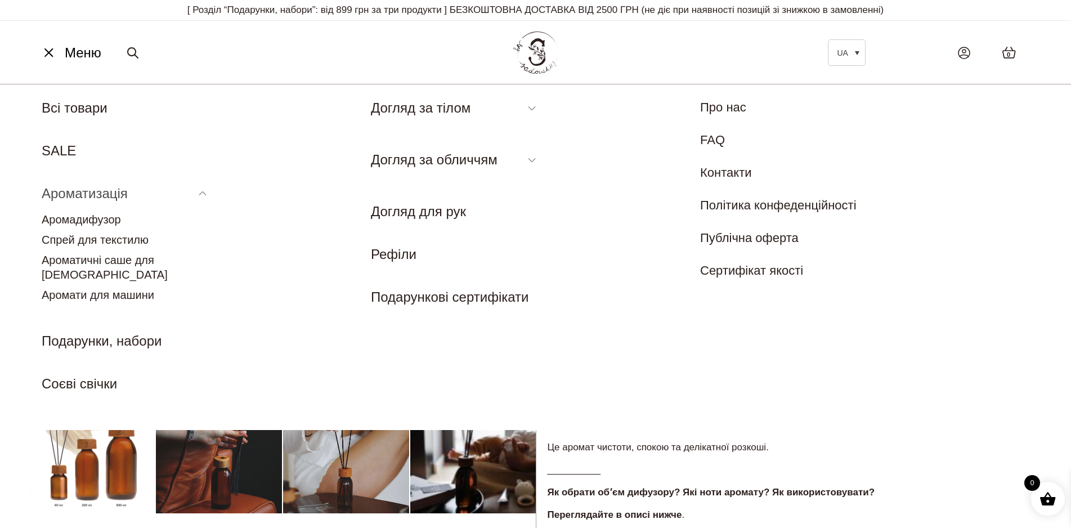
click at [73, 184] on li "Ароматизація Аромадифузор Спрей для текстилю Ароматичні саше для шафи Аромати д…" at bounding box center [126, 245] width 169 height 125
click at [76, 224] on link "Аромадифузор" at bounding box center [81, 219] width 79 height 12
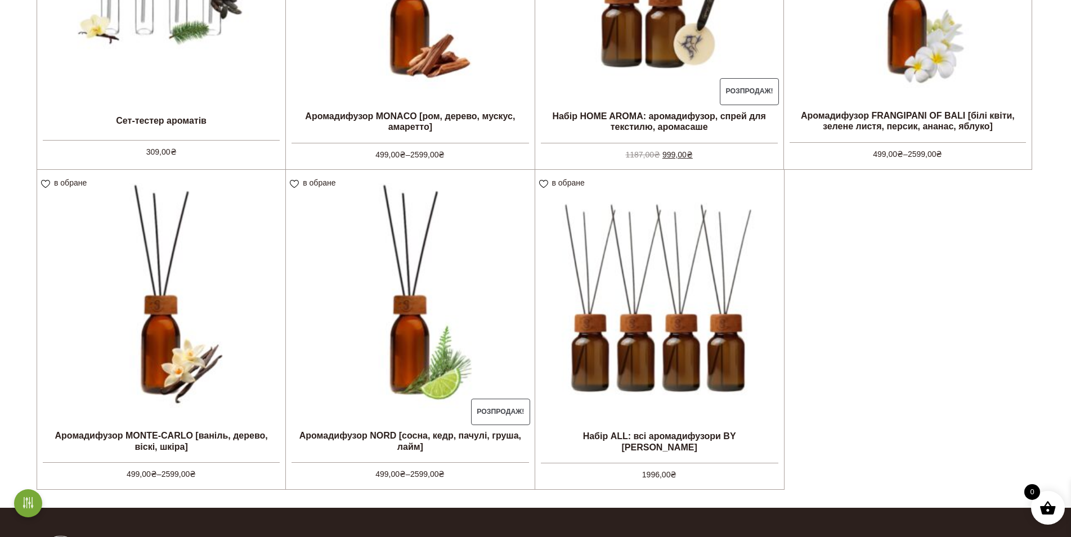
scroll to position [517, 0]
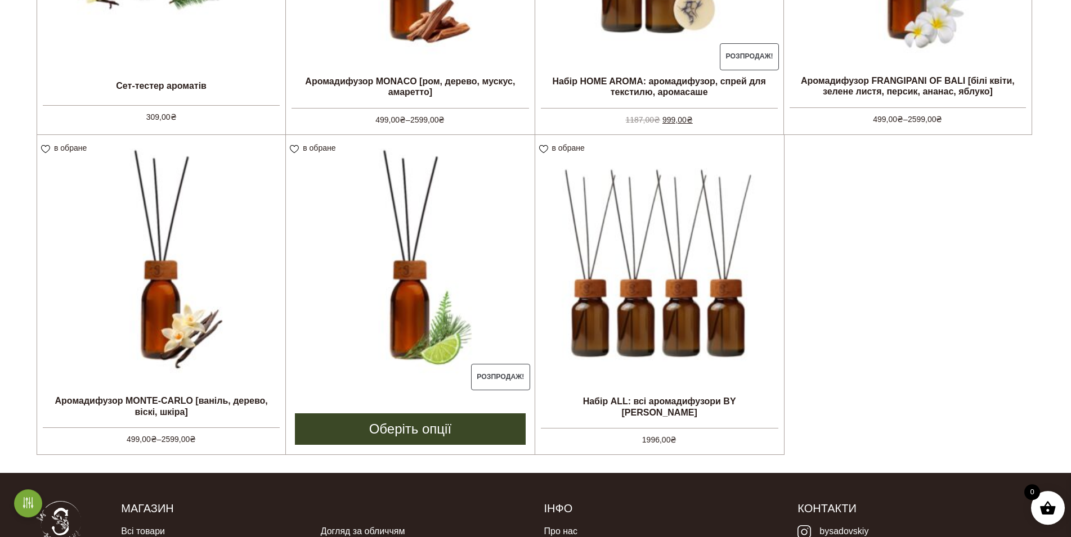
click at [393, 262] on img at bounding box center [410, 259] width 248 height 248
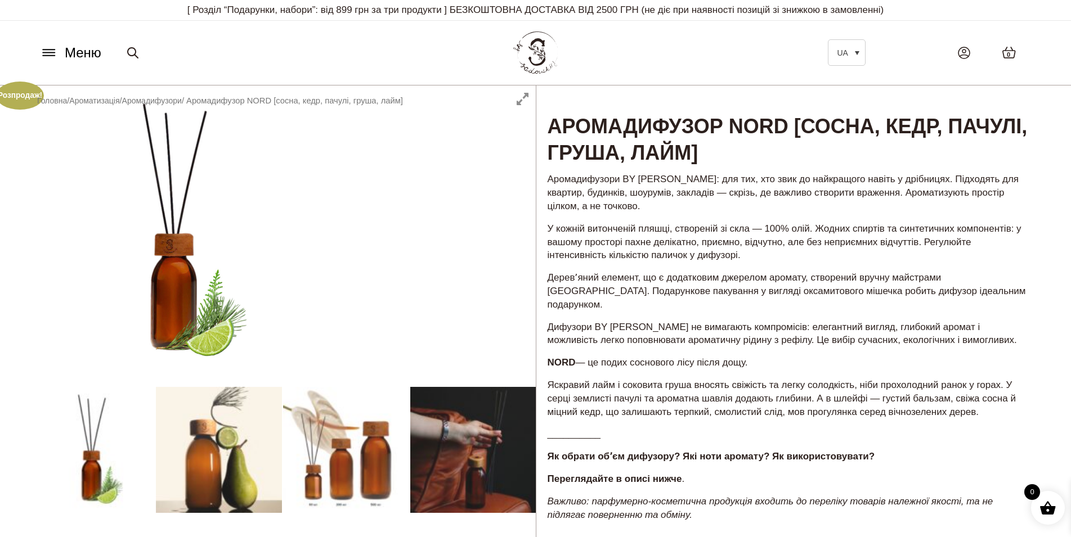
click at [1068, 77] on header "Меню UA Всі товари SALE Ароматизація Аромадифузор Спрей для текстилю Ароматичні…" at bounding box center [535, 53] width 1071 height 65
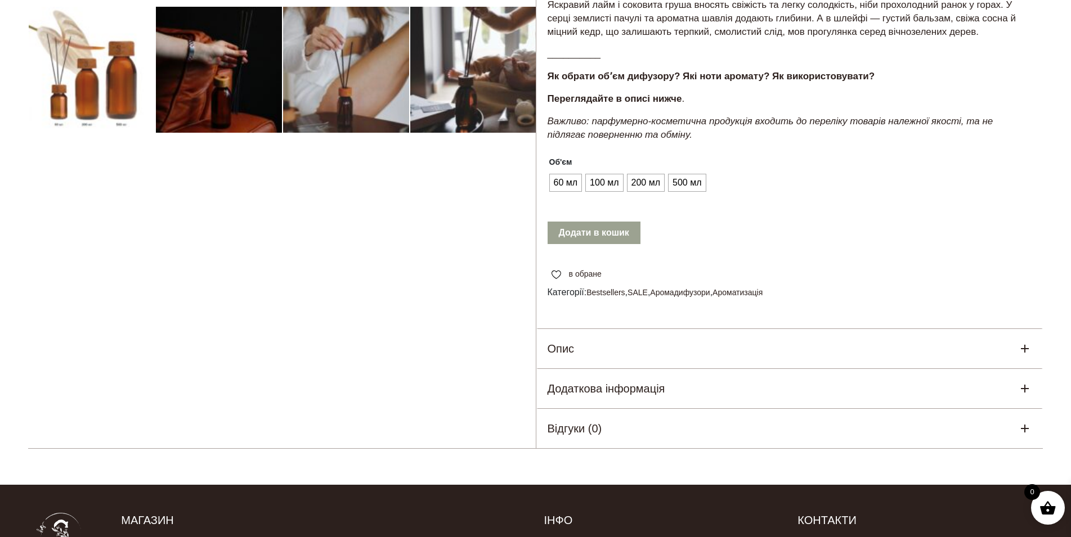
scroll to position [382, 0]
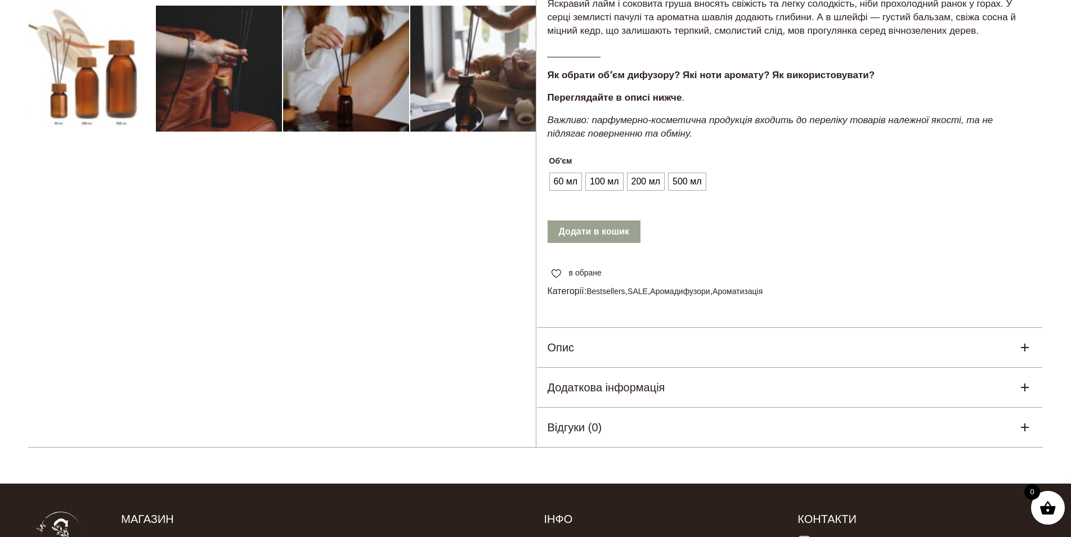
click at [572, 339] on h5 "Опис" at bounding box center [561, 347] width 27 height 17
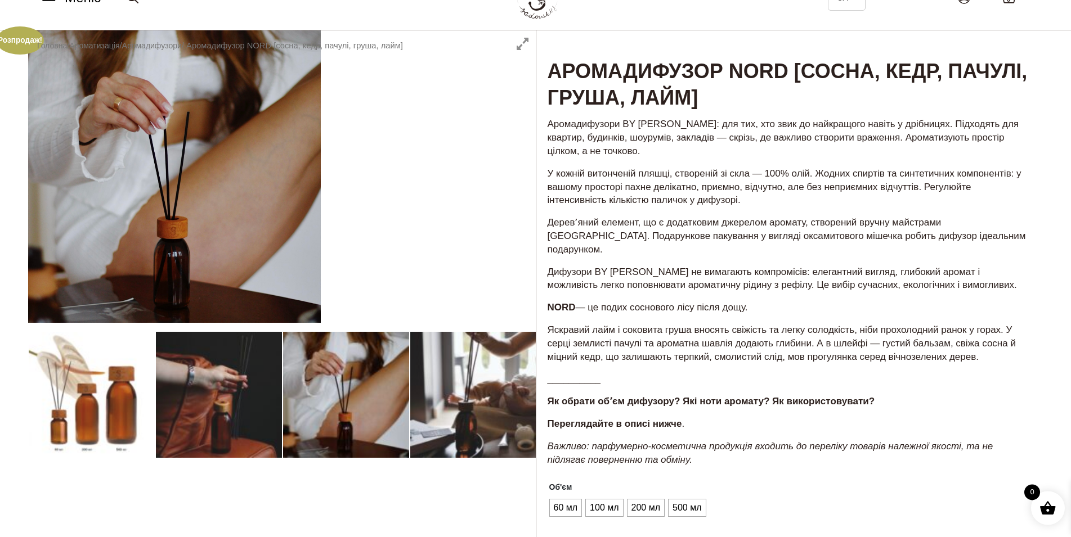
scroll to position [0, 0]
